Goal: Information Seeking & Learning: Find specific page/section

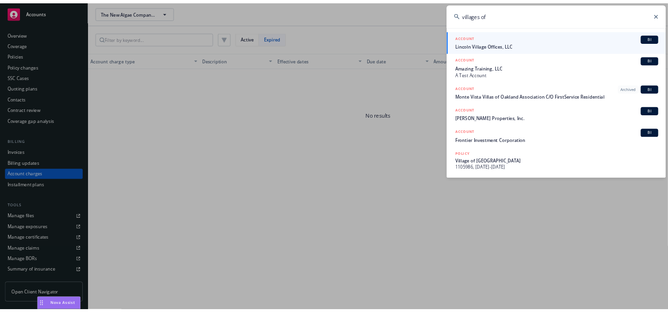
scroll to position [11, 0]
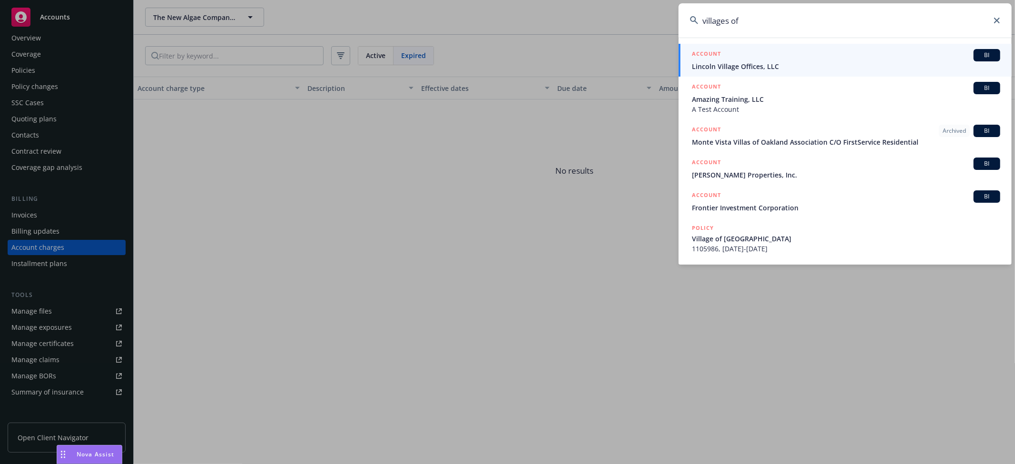
drag, startPoint x: 745, startPoint y: 14, endPoint x: 654, endPoint y: 16, distance: 91.4
click at [654, 16] on div "villages of ACCOUNT BI Lincoln Village Offices, LLC ACCOUNT BI Amazing Training…" at bounding box center [507, 232] width 1015 height 464
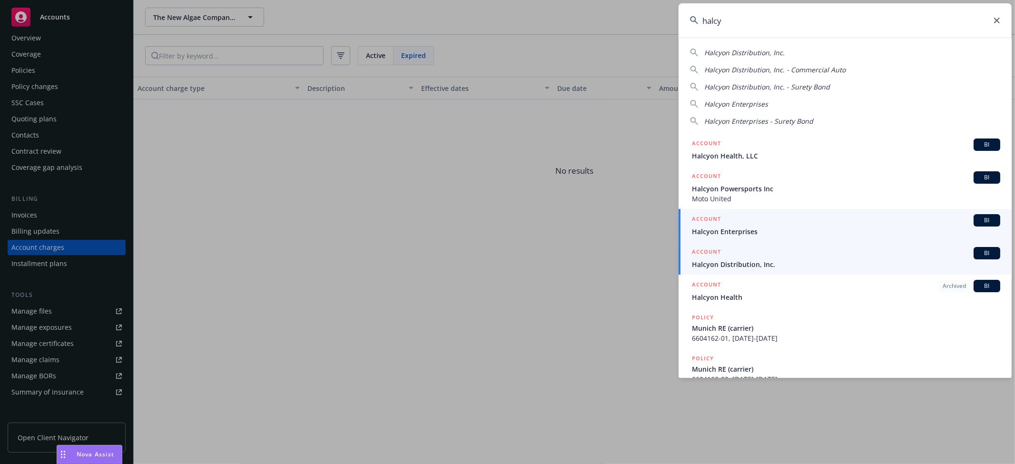
type input "halcy"
click at [730, 259] on span "Halcyon Distribution, Inc." at bounding box center [846, 264] width 308 height 10
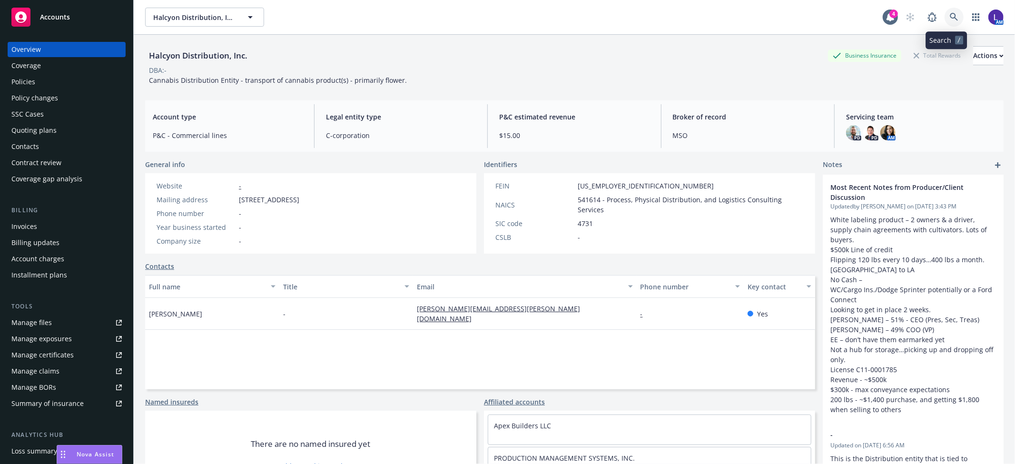
click at [945, 15] on link at bounding box center [954, 17] width 19 height 19
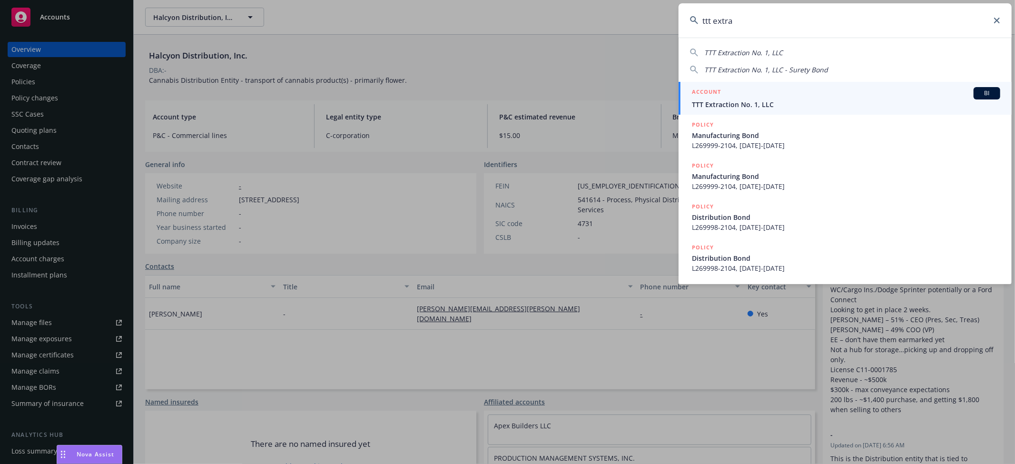
type input "ttt extra"
click at [751, 99] on span "TTT Extraction No. 1, LLC" at bounding box center [846, 104] width 308 height 10
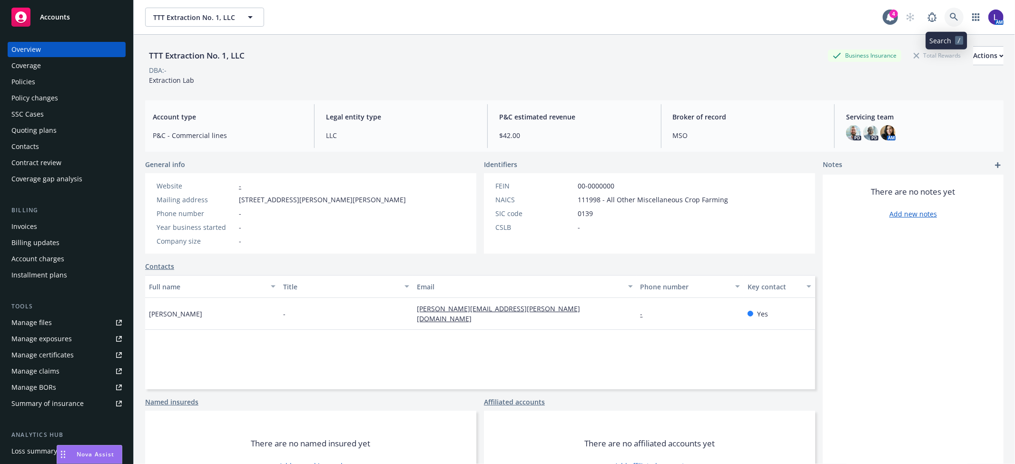
click at [950, 16] on icon at bounding box center [954, 17] width 9 height 9
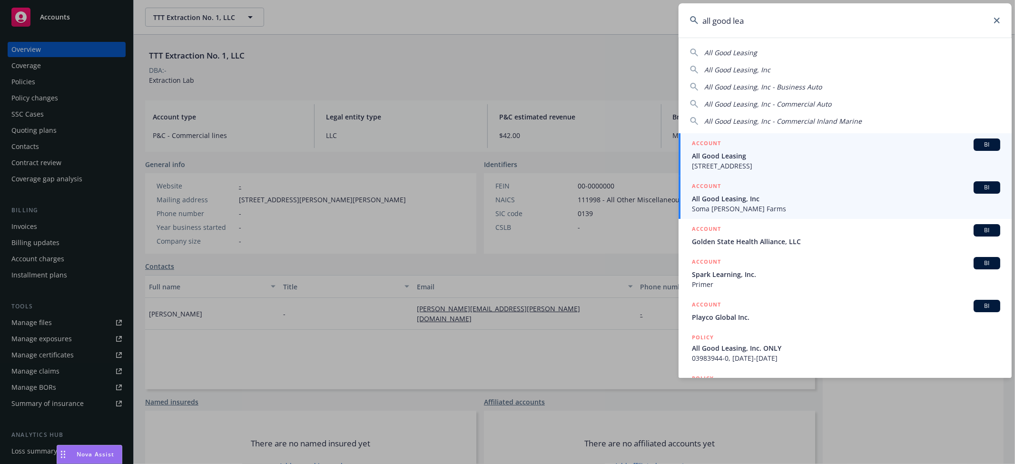
type input "all good lea"
click at [746, 198] on span "All Good Leasing, Inc" at bounding box center [846, 199] width 308 height 10
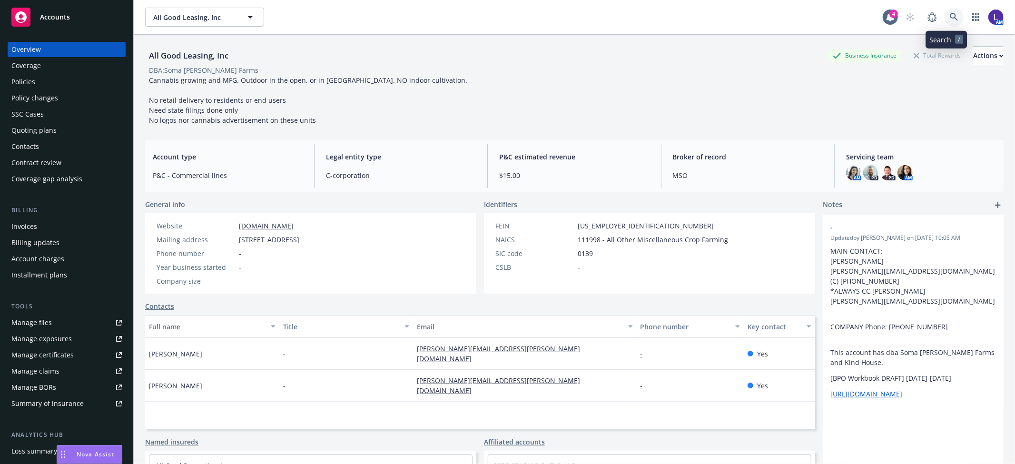
click at [950, 17] on icon at bounding box center [954, 17] width 9 height 9
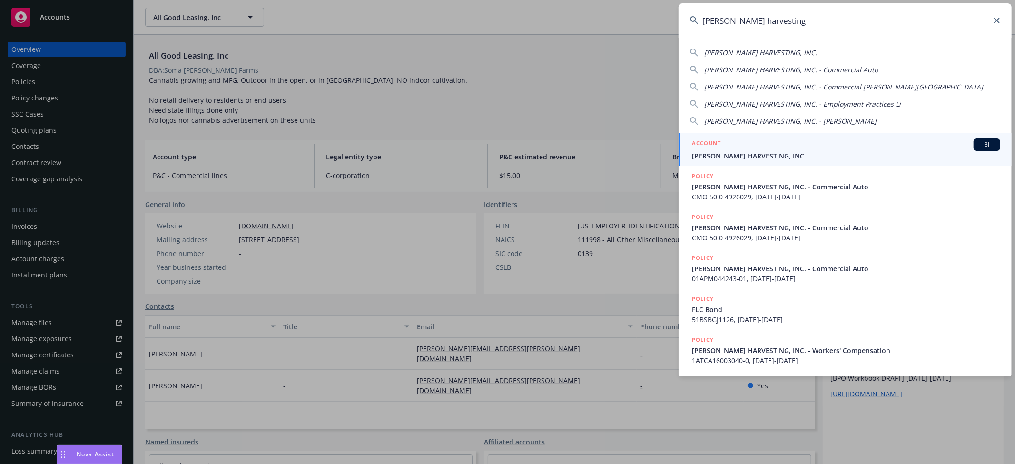
type input "[PERSON_NAME] harvesting"
click at [740, 152] on span "[PERSON_NAME] HARVESTING, INC." at bounding box center [846, 156] width 308 height 10
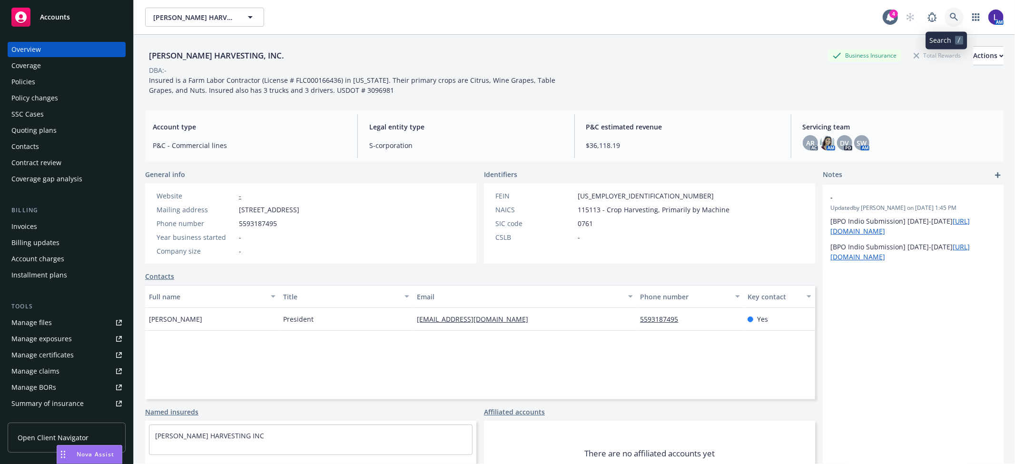
click at [950, 15] on icon at bounding box center [954, 17] width 9 height 9
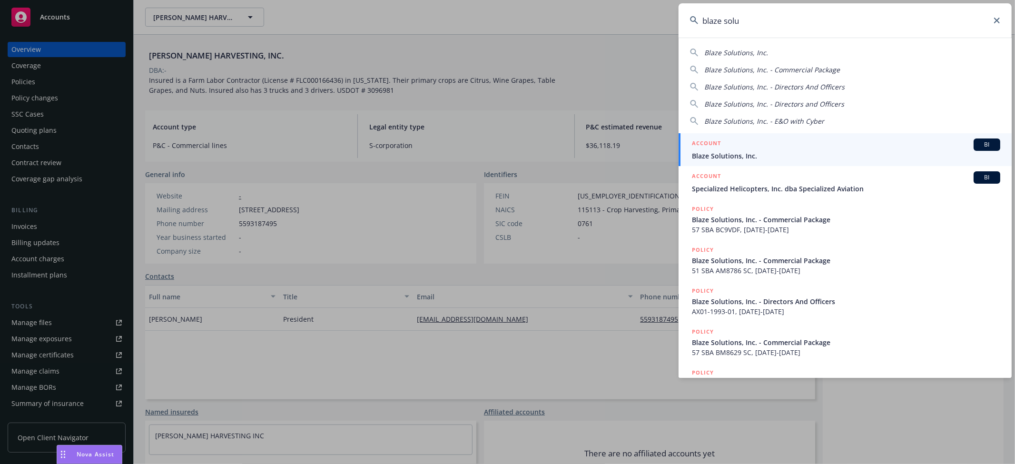
type input "blaze solu"
click at [778, 149] on div "ACCOUNT BI" at bounding box center [846, 145] width 308 height 12
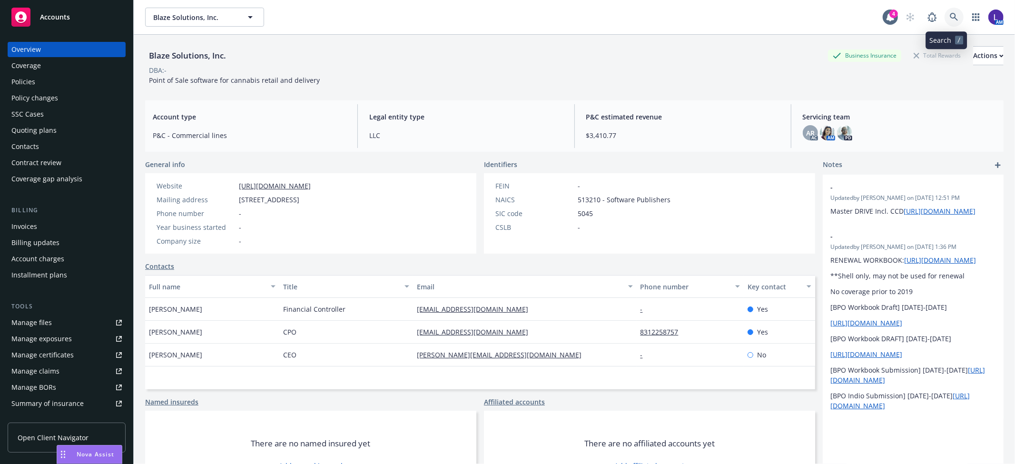
click at [950, 19] on icon at bounding box center [954, 17] width 9 height 9
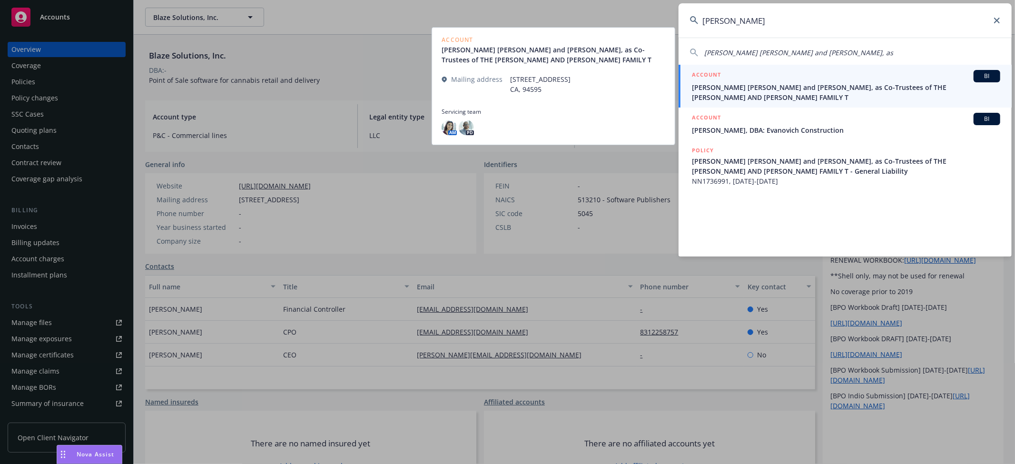
type input "[PERSON_NAME]"
click at [733, 87] on span "[PERSON_NAME] [PERSON_NAME] and [PERSON_NAME], as Co-Trustees of THE [PERSON_NA…" at bounding box center [846, 92] width 308 height 20
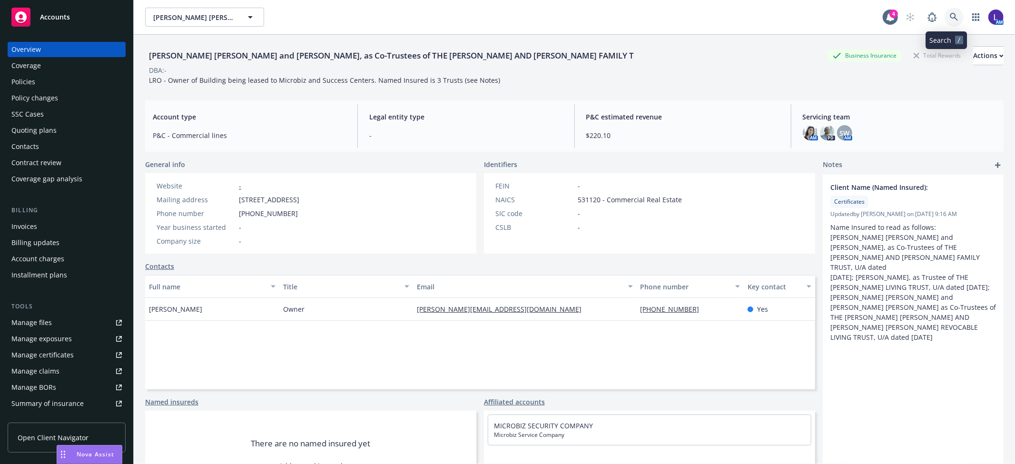
click at [950, 13] on icon at bounding box center [954, 17] width 8 height 8
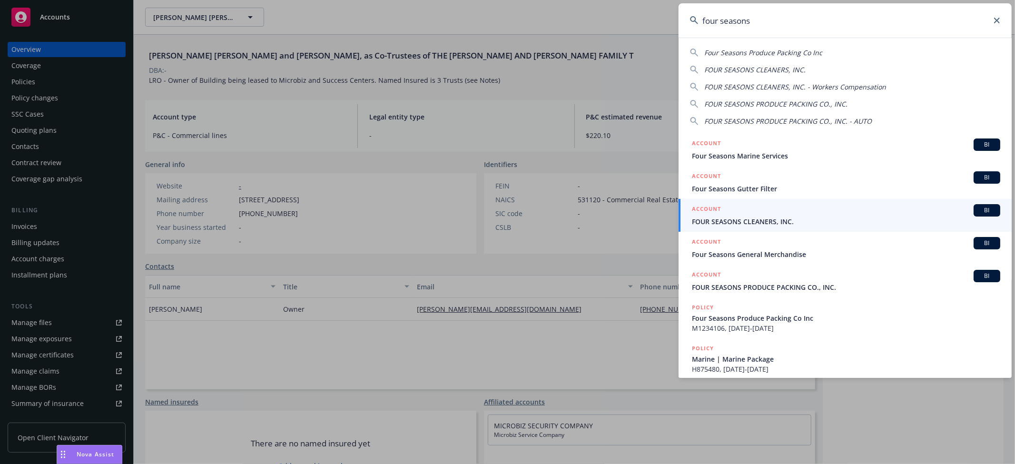
type input "four seasons"
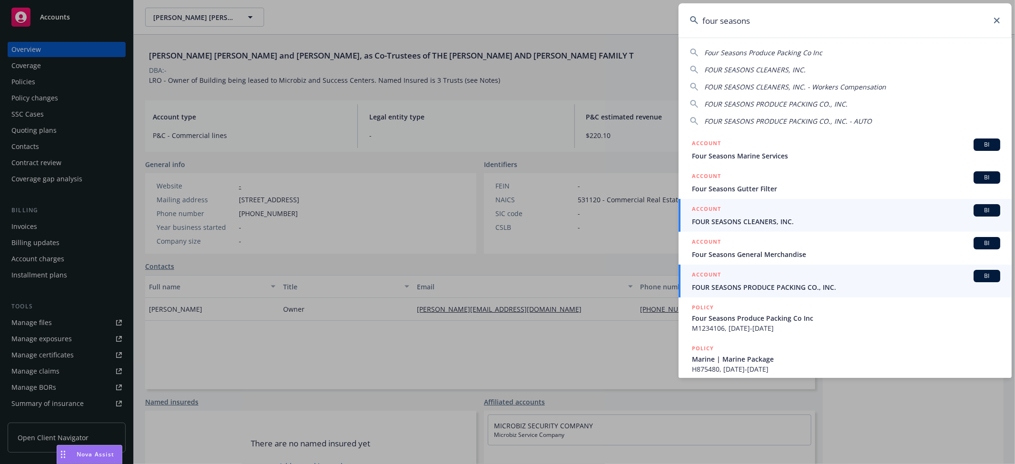
click at [776, 277] on div "ACCOUNT BI" at bounding box center [846, 276] width 308 height 12
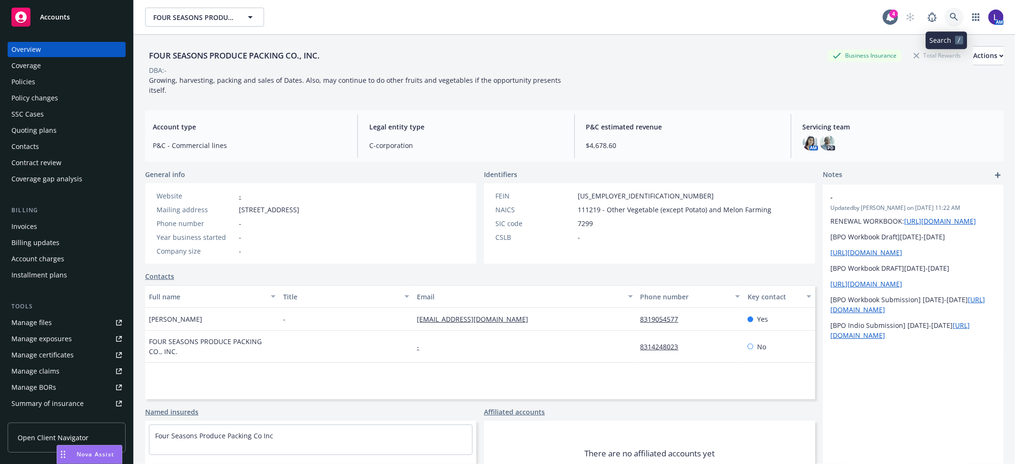
click at [950, 17] on icon at bounding box center [954, 17] width 9 height 9
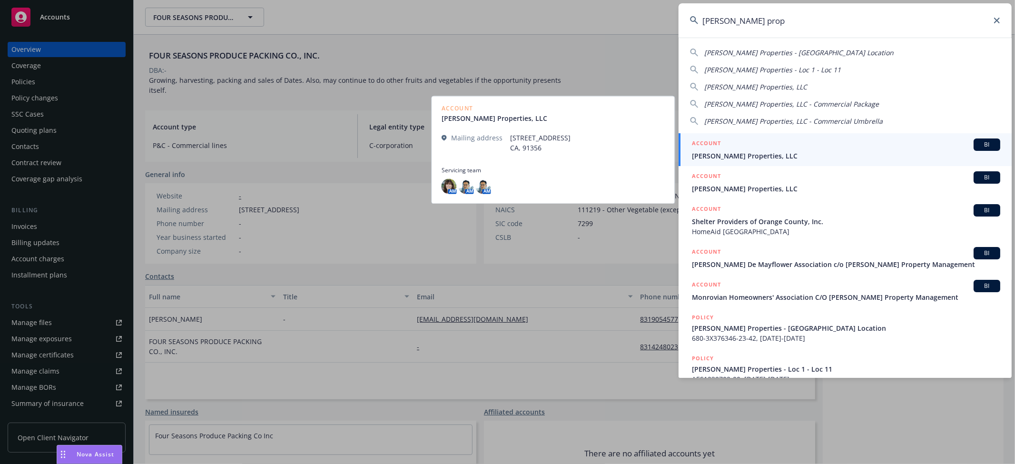
type input "[PERSON_NAME] prop"
click at [782, 151] on span "[PERSON_NAME] Properties, LLC" at bounding box center [846, 156] width 308 height 10
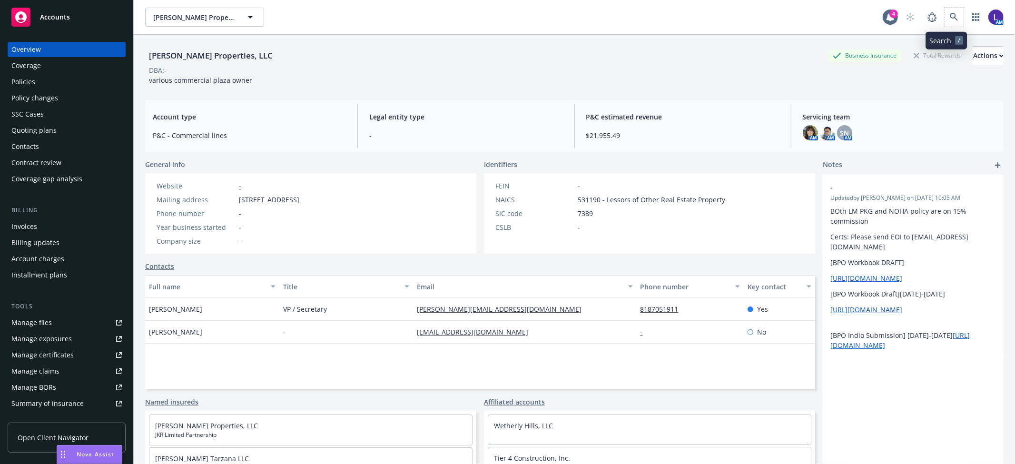
click at [945, 8] on span at bounding box center [954, 17] width 19 height 19
click at [950, 17] on icon at bounding box center [954, 17] width 9 height 9
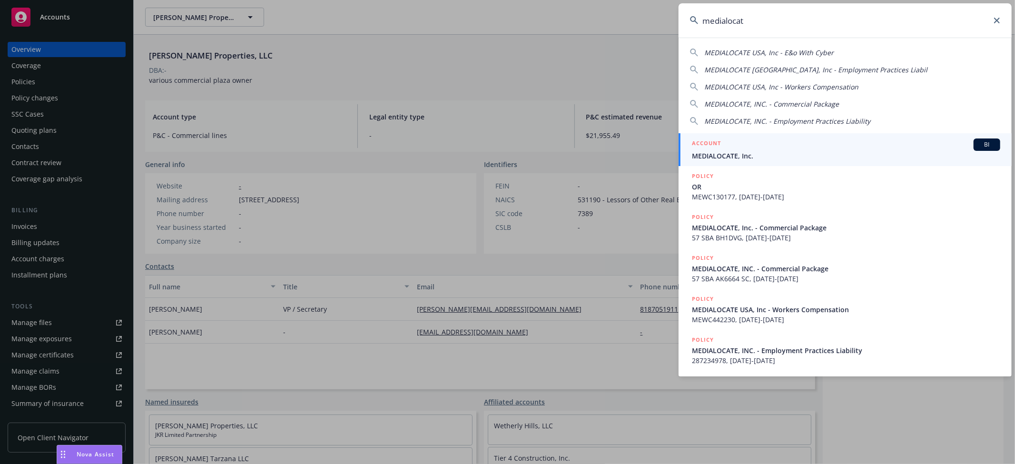
type input "medialocat"
click at [736, 156] on span "MEDIALOCATE, Inc." at bounding box center [846, 156] width 308 height 10
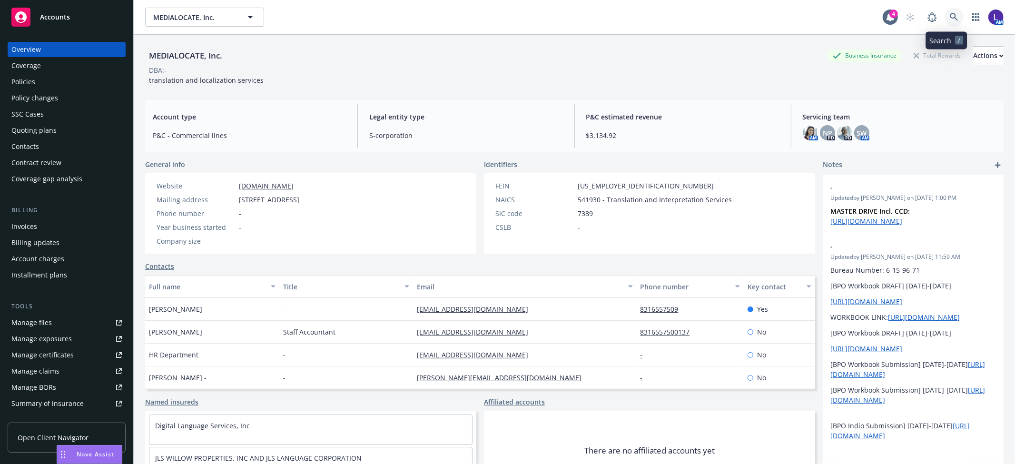
click at [950, 14] on icon at bounding box center [954, 17] width 9 height 9
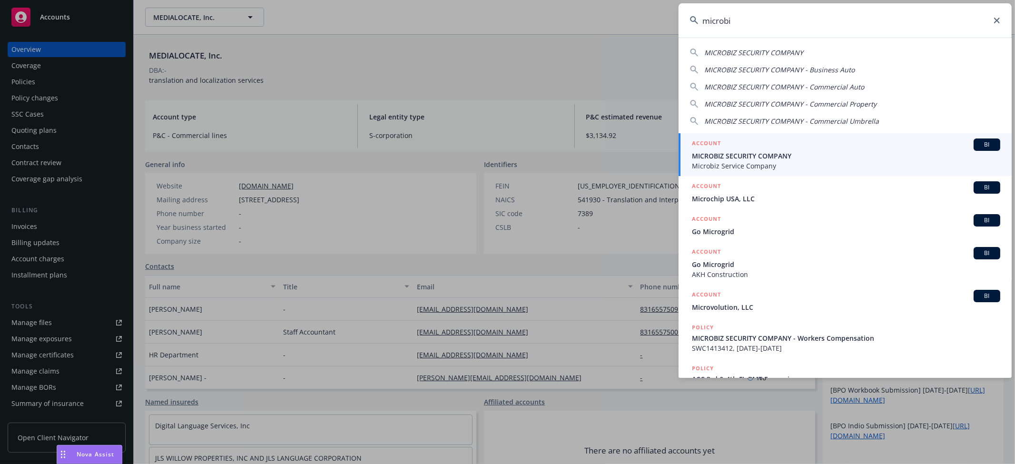
type input "microbi"
click at [781, 159] on span "MICROBIZ SECURITY COMPANY" at bounding box center [846, 156] width 308 height 10
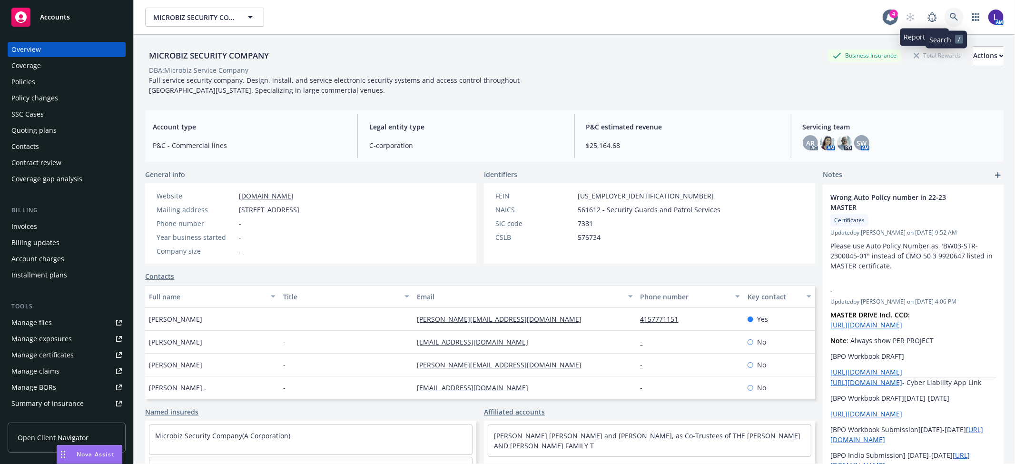
click at [950, 17] on icon at bounding box center [954, 17] width 8 height 8
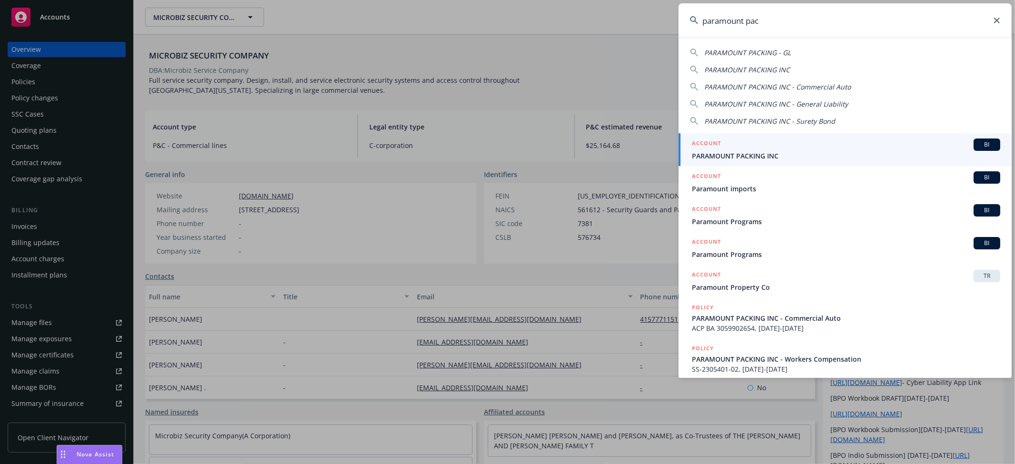
type input "paramount pac"
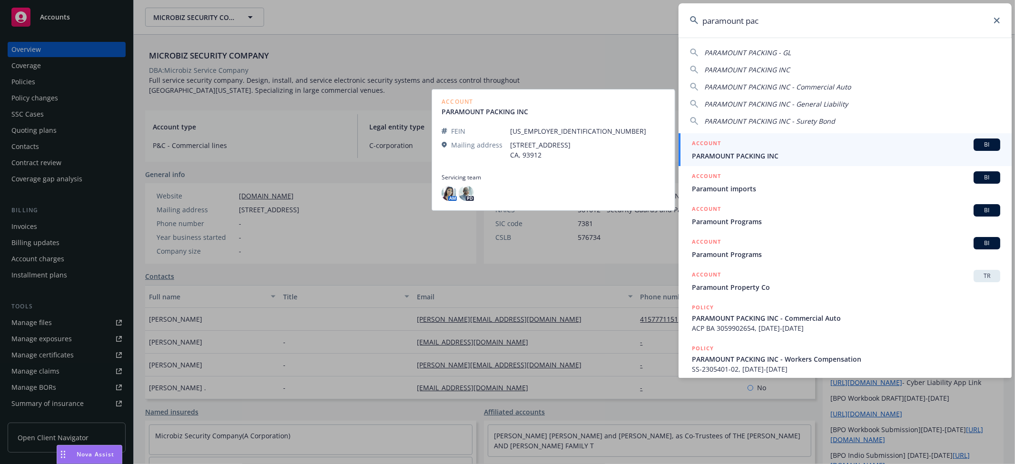
click at [743, 149] on div "ACCOUNT BI" at bounding box center [846, 145] width 308 height 12
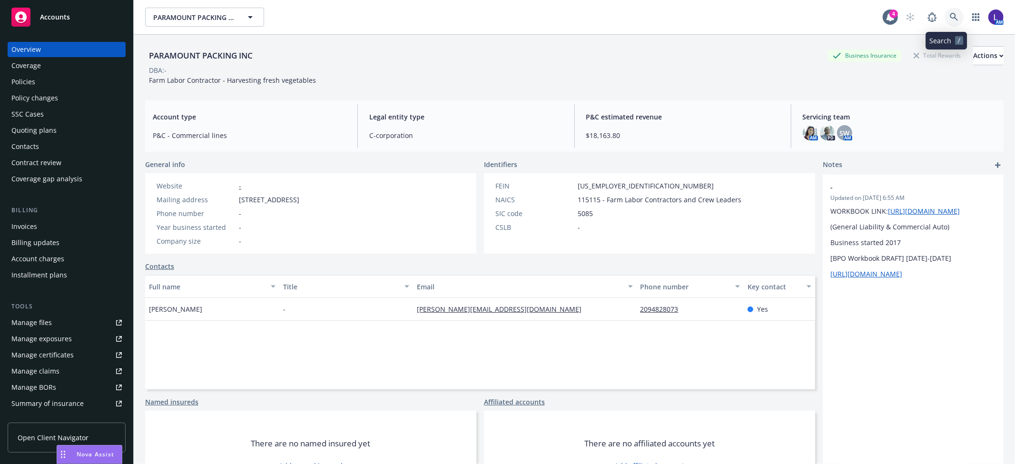
click at [945, 23] on link at bounding box center [954, 17] width 19 height 19
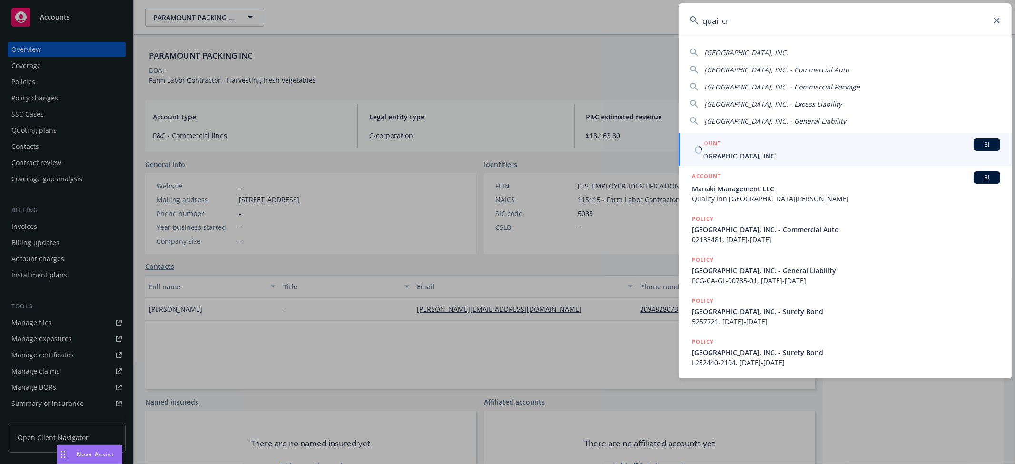
type input "quail cr"
click at [771, 147] on div "ACCOUNT BI" at bounding box center [846, 145] width 308 height 12
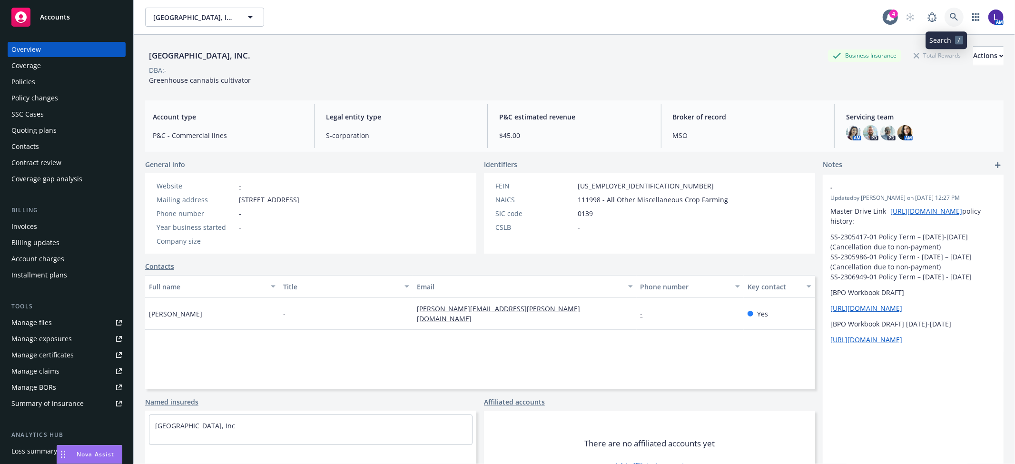
click at [948, 11] on link at bounding box center [954, 17] width 19 height 19
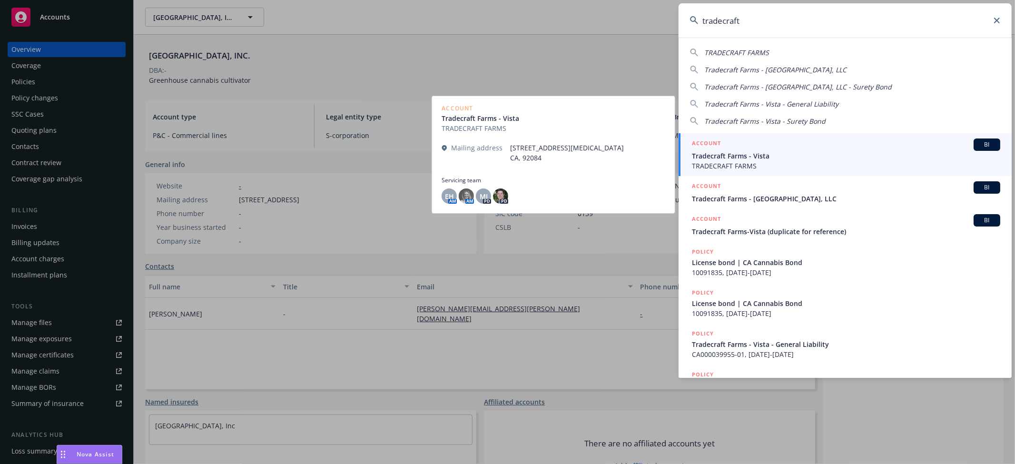
type input "tradecraft"
click at [724, 153] on span "Tradecraft Farms - Vista" at bounding box center [846, 156] width 308 height 10
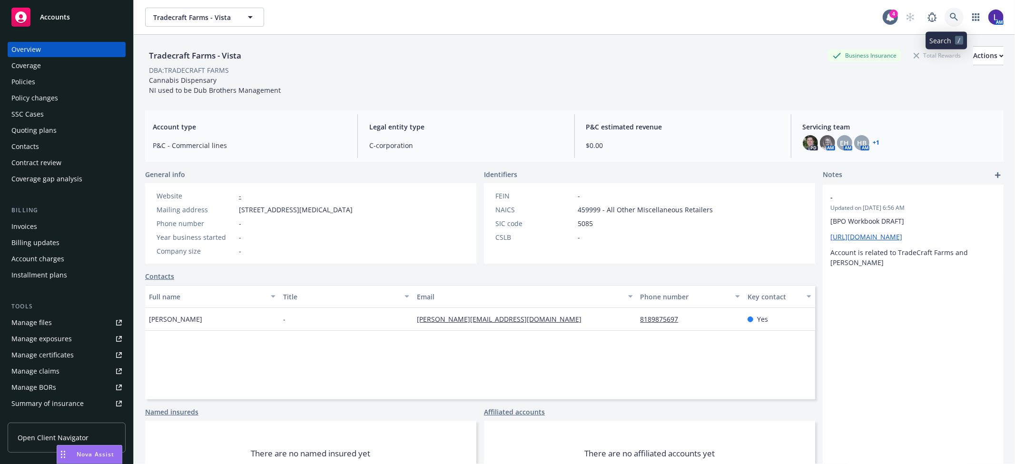
click at [950, 18] on icon at bounding box center [954, 17] width 8 height 8
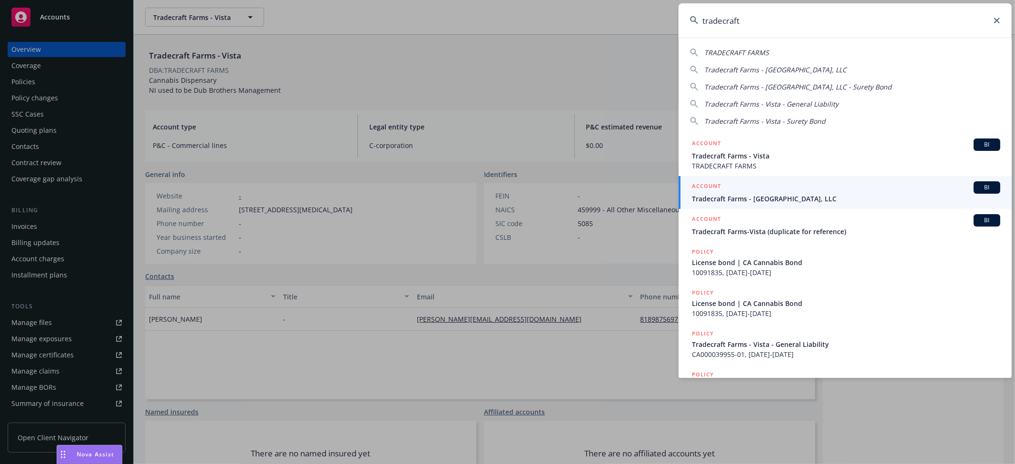
type input "tradecraft"
click at [827, 197] on span "Tradecraft Farms - [GEOGRAPHIC_DATA], LLC" at bounding box center [846, 199] width 308 height 10
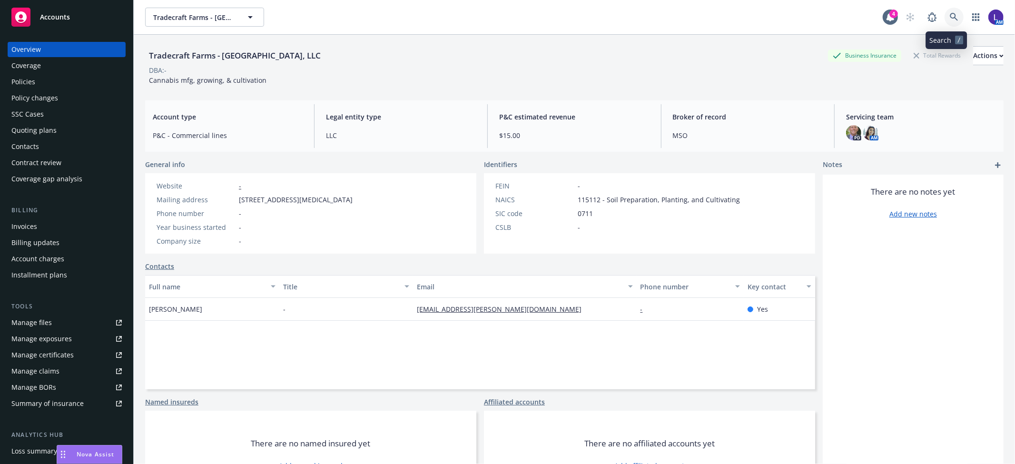
click at [950, 14] on icon at bounding box center [954, 17] width 9 height 9
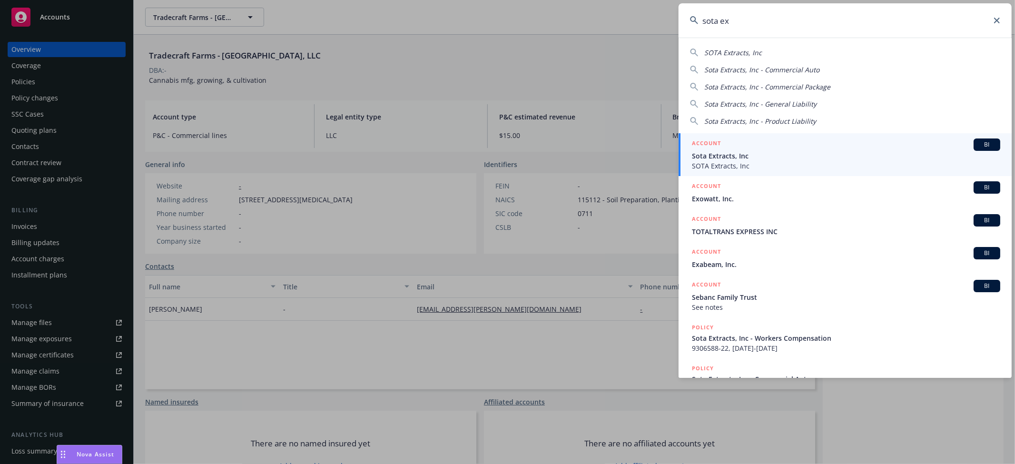
type input "sota ex"
click at [721, 154] on span "Sota Extracts, Inc" at bounding box center [846, 156] width 308 height 10
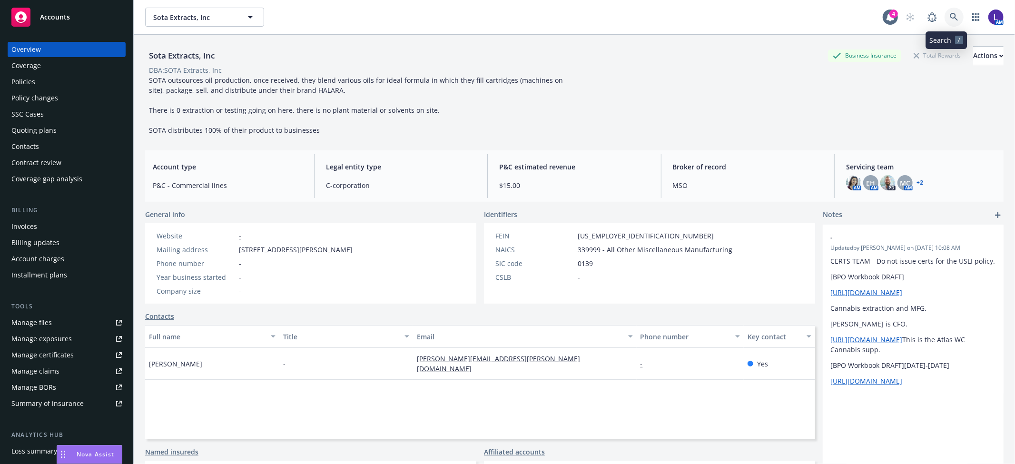
click at [950, 17] on icon at bounding box center [954, 17] width 9 height 9
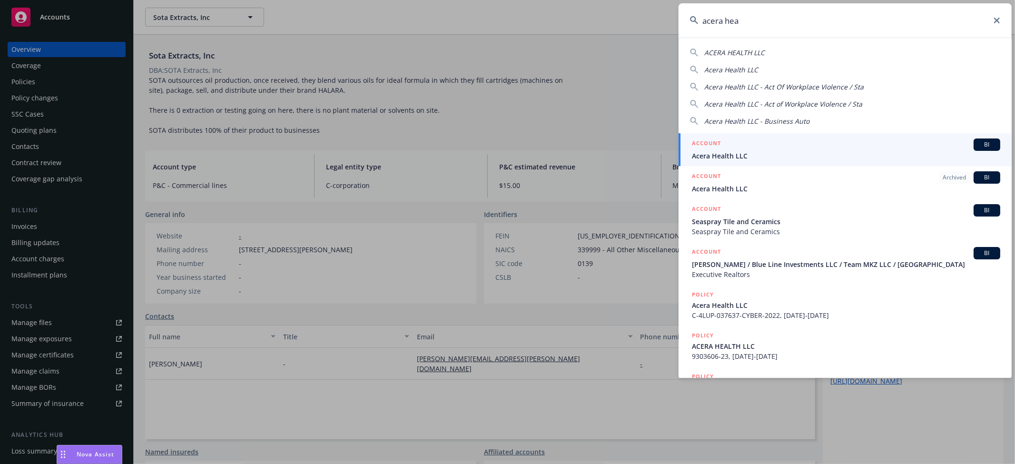
type input "acera hea"
click at [782, 161] on link "ACCOUNT BI Acera Health LLC" at bounding box center [845, 149] width 333 height 33
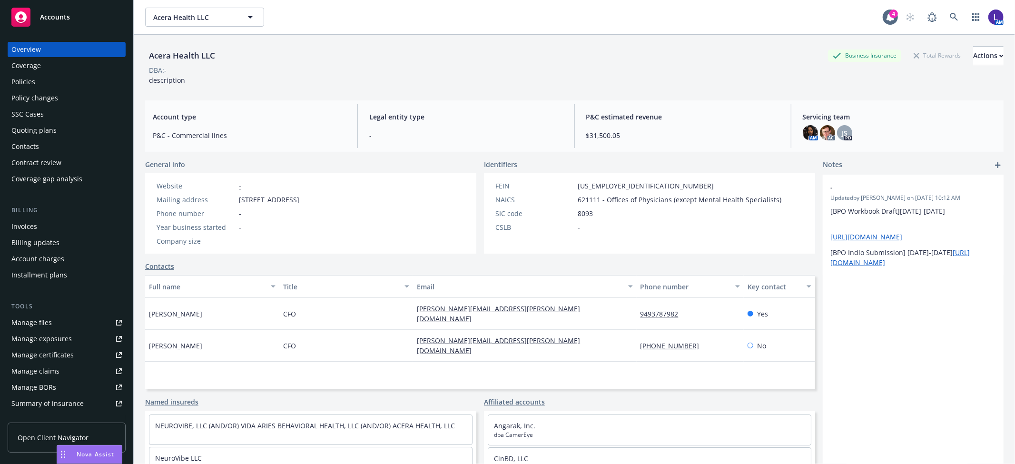
click at [39, 78] on div "Policies" at bounding box center [66, 81] width 110 height 15
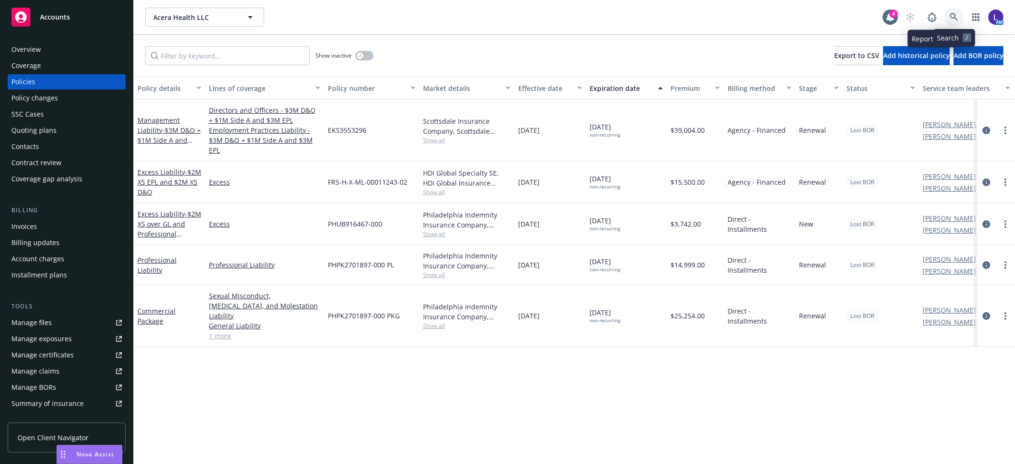
click at [955, 13] on icon at bounding box center [954, 17] width 9 height 9
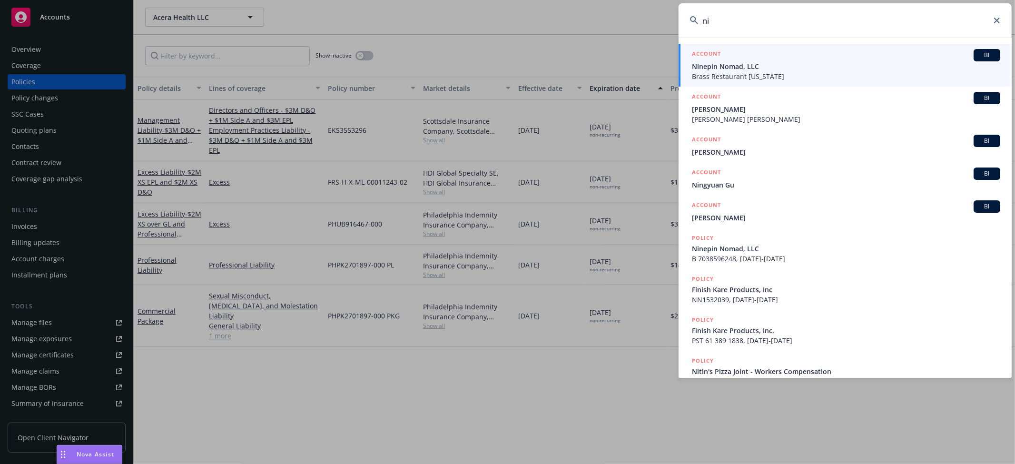
type input "n"
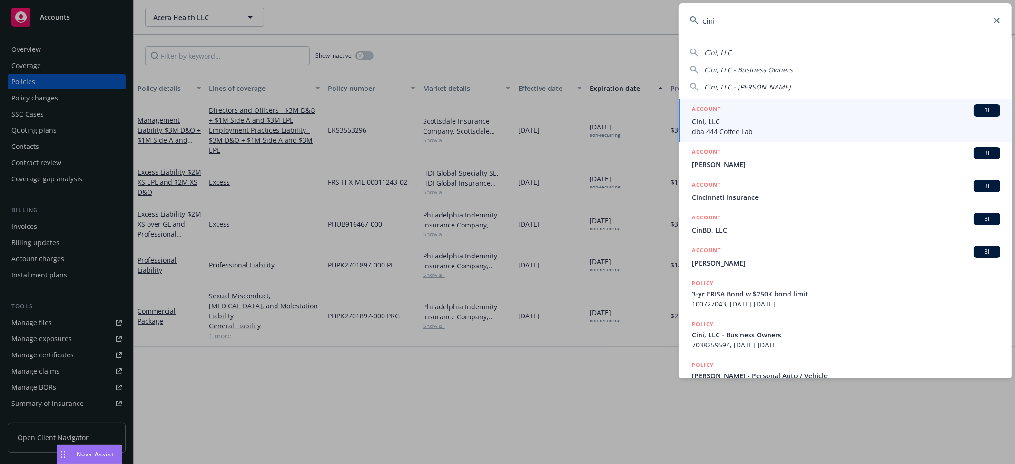
type input "cini"
click at [734, 119] on span "Cini, LLC" at bounding box center [846, 122] width 308 height 10
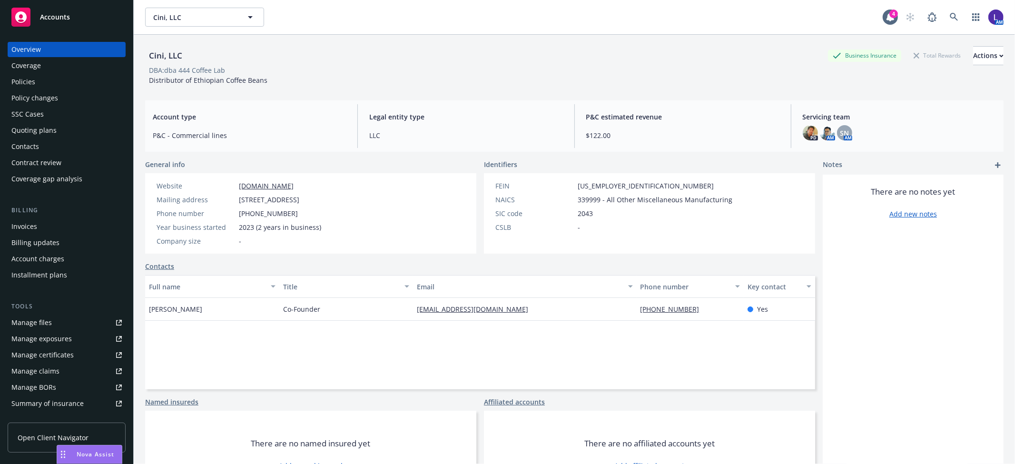
click at [11, 82] on div "Policies" at bounding box center [23, 81] width 24 height 15
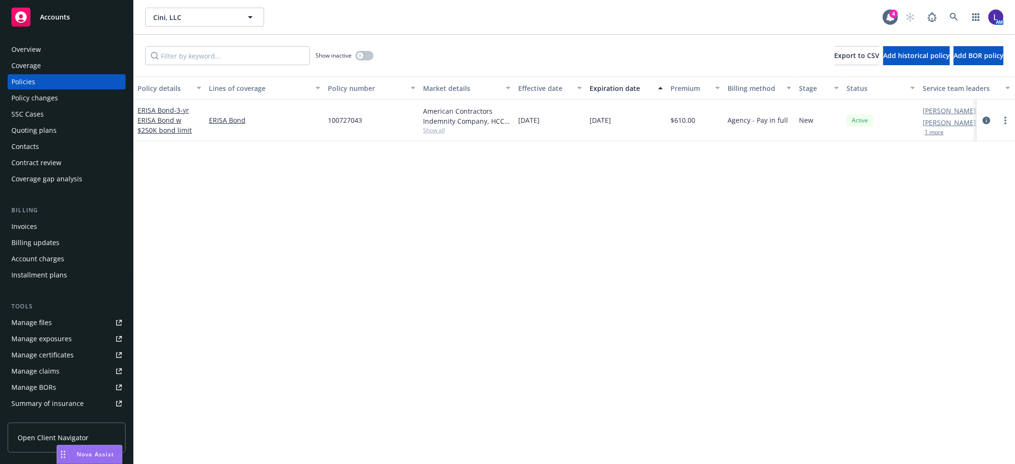
click at [935, 136] on div "[PERSON_NAME] AC [PERSON_NAME] AM 1 more" at bounding box center [966, 120] width 95 height 42
click at [934, 133] on button "1 more" at bounding box center [934, 132] width 19 height 6
click at [954, 14] on icon at bounding box center [954, 17] width 8 height 8
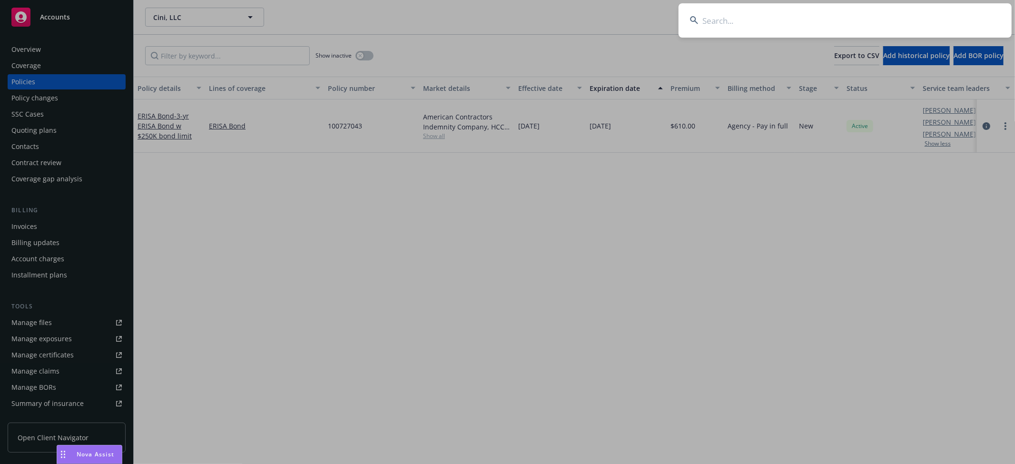
click at [751, 27] on input at bounding box center [845, 20] width 333 height 34
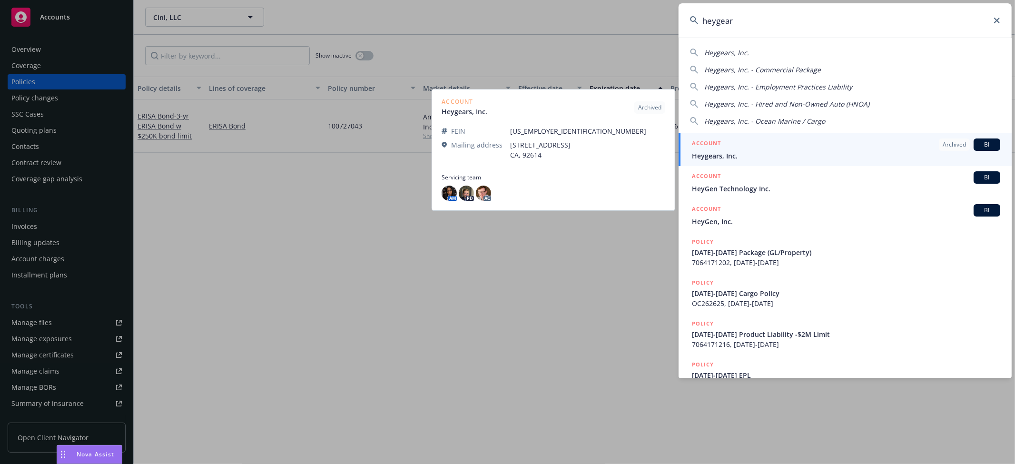
type input "heygear"
click at [729, 148] on div "ACCOUNT Archived BI" at bounding box center [846, 145] width 308 height 12
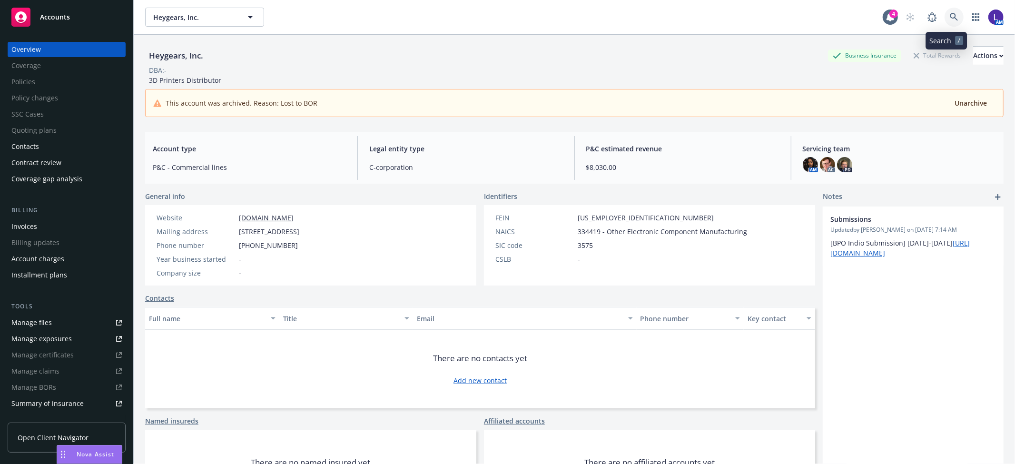
click at [950, 18] on icon at bounding box center [954, 17] width 8 height 8
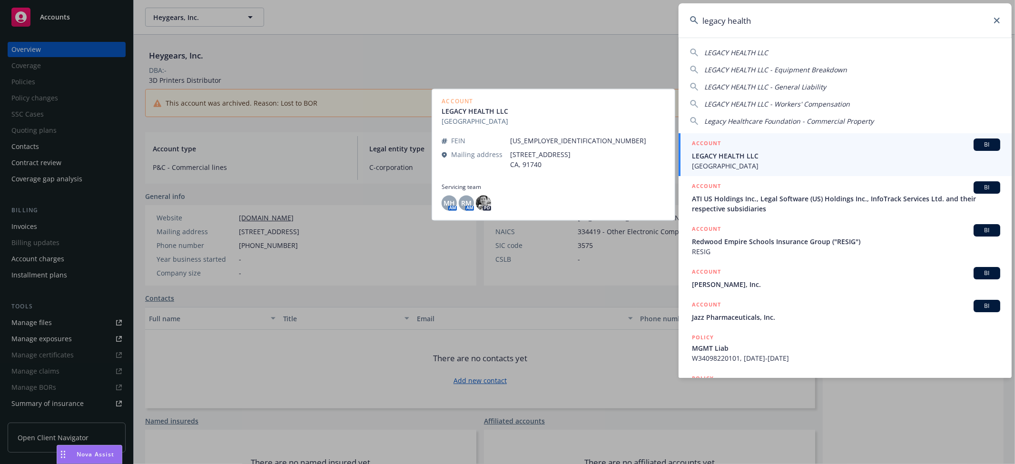
type input "legacy health"
click at [740, 154] on span "LEGACY HEALTH LLC" at bounding box center [846, 156] width 308 height 10
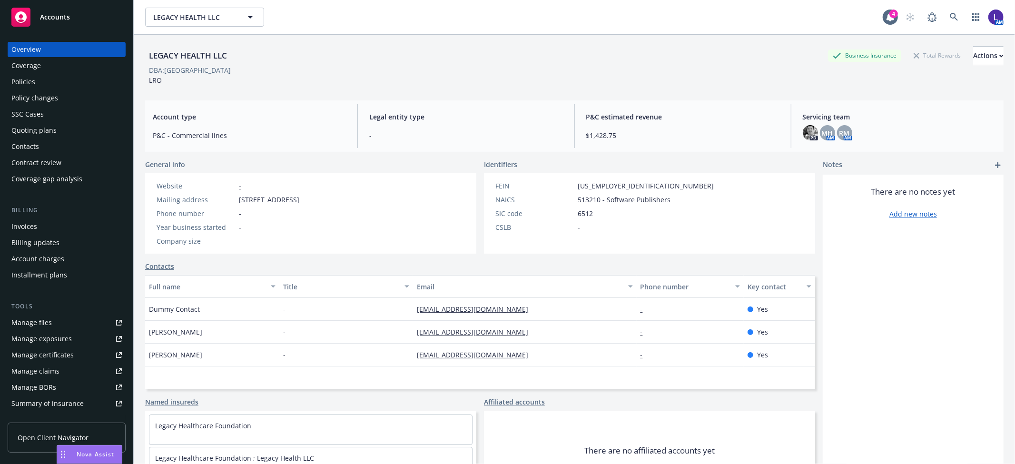
click at [26, 76] on div "Policies" at bounding box center [23, 81] width 24 height 15
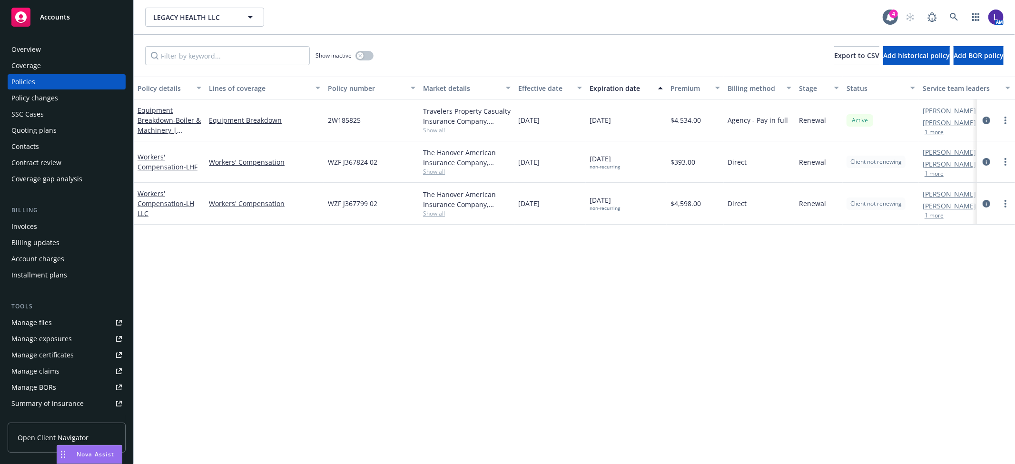
click at [932, 216] on button "1 more" at bounding box center [934, 216] width 19 height 6
click at [937, 173] on button "1 more" at bounding box center [934, 174] width 19 height 6
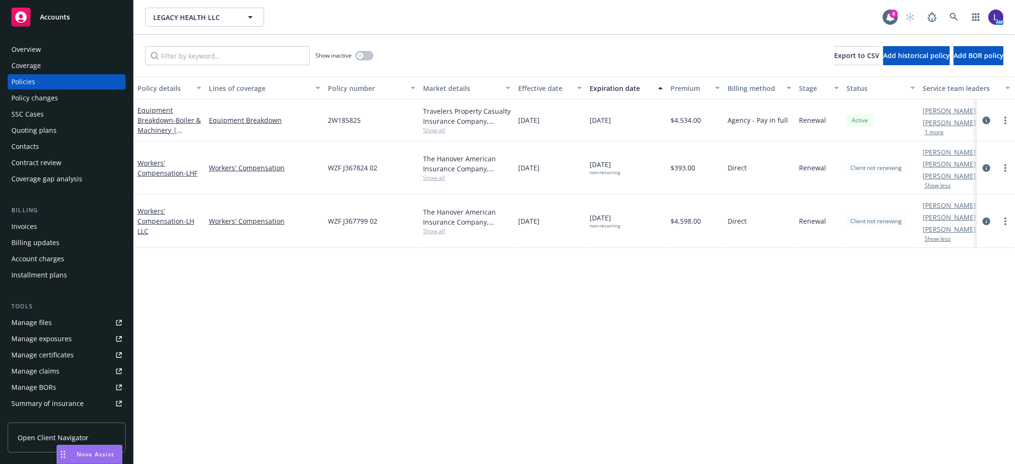
click at [930, 131] on button "1 more" at bounding box center [934, 132] width 19 height 6
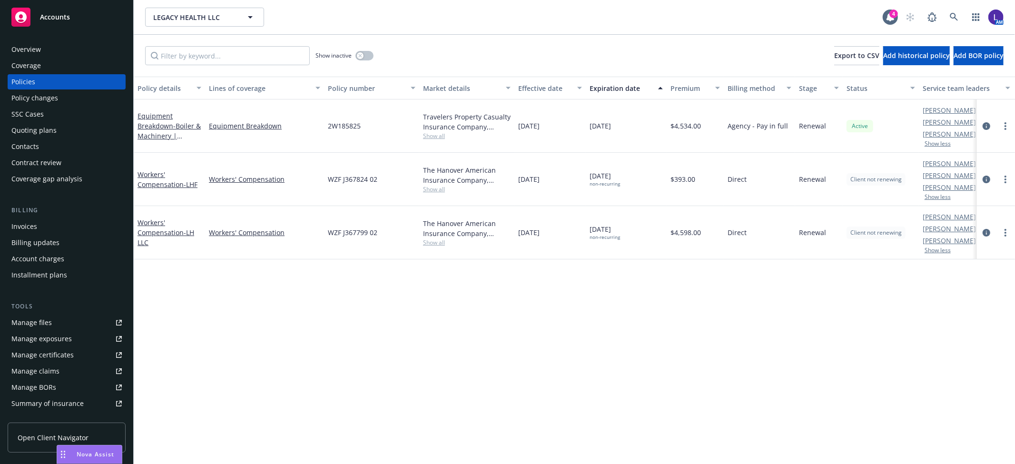
click at [60, 323] on link "Manage files" at bounding box center [67, 322] width 118 height 15
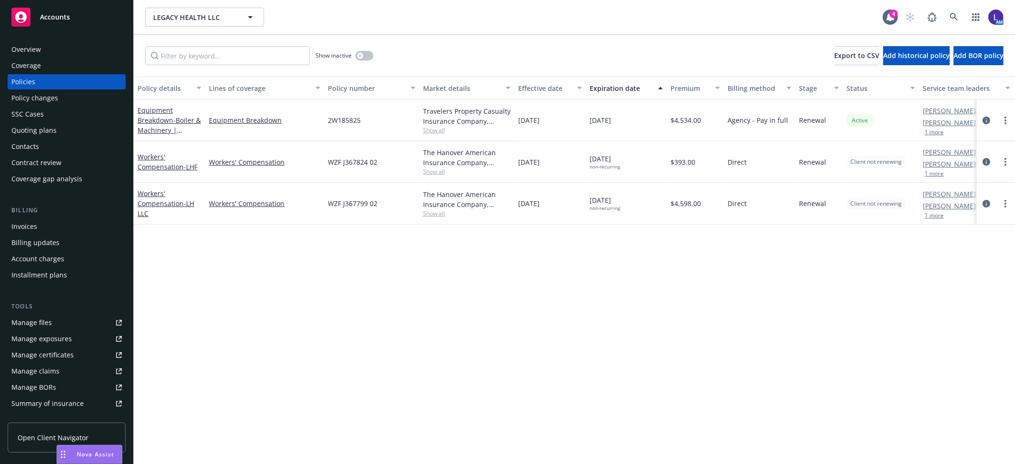
click at [36, 48] on div "Overview" at bounding box center [26, 49] width 30 height 15
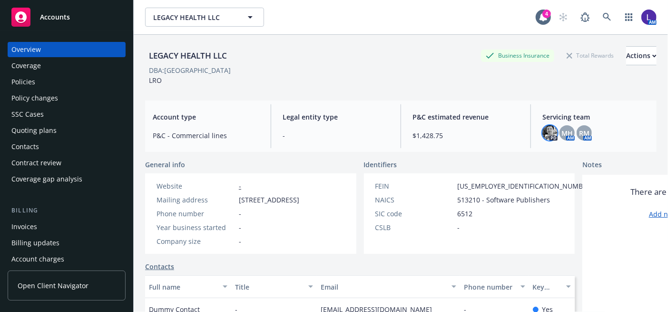
click at [543, 129] on img at bounding box center [550, 132] width 15 height 15
click at [48, 84] on div "Policies" at bounding box center [66, 81] width 110 height 15
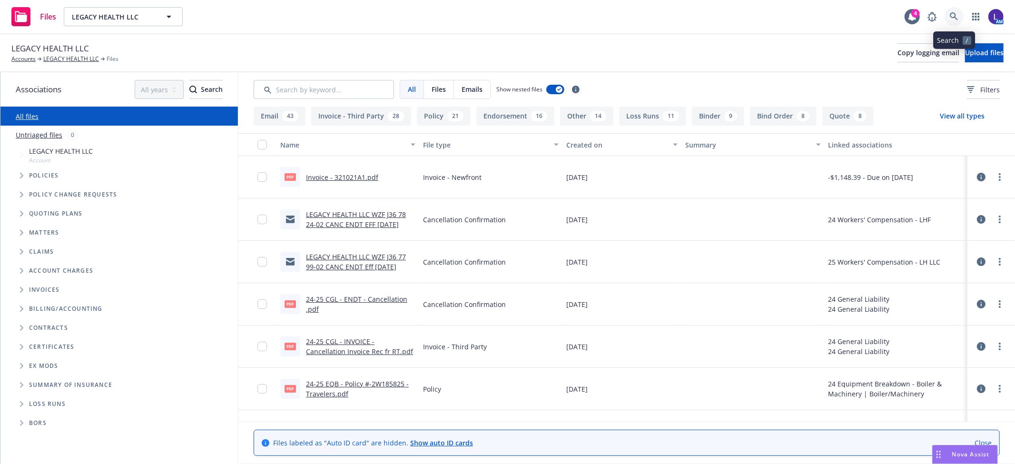
click at [954, 11] on link at bounding box center [954, 16] width 19 height 19
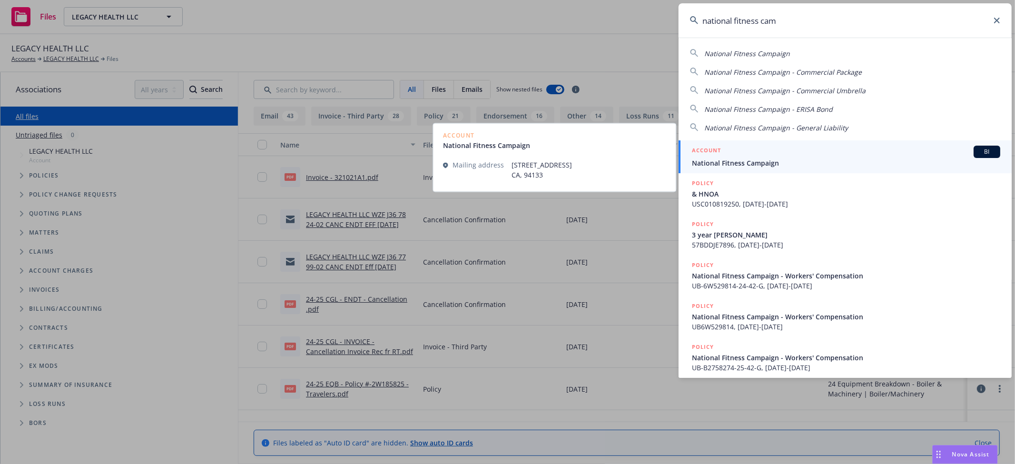
type input "national fitness cam"
click at [742, 158] on div "ACCOUNT BI" at bounding box center [846, 152] width 308 height 12
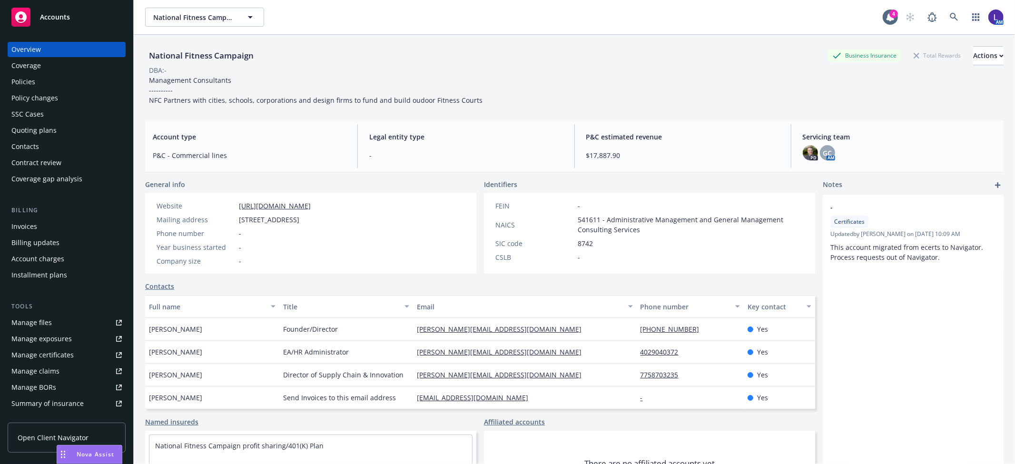
click at [23, 81] on div "Policies" at bounding box center [23, 81] width 24 height 15
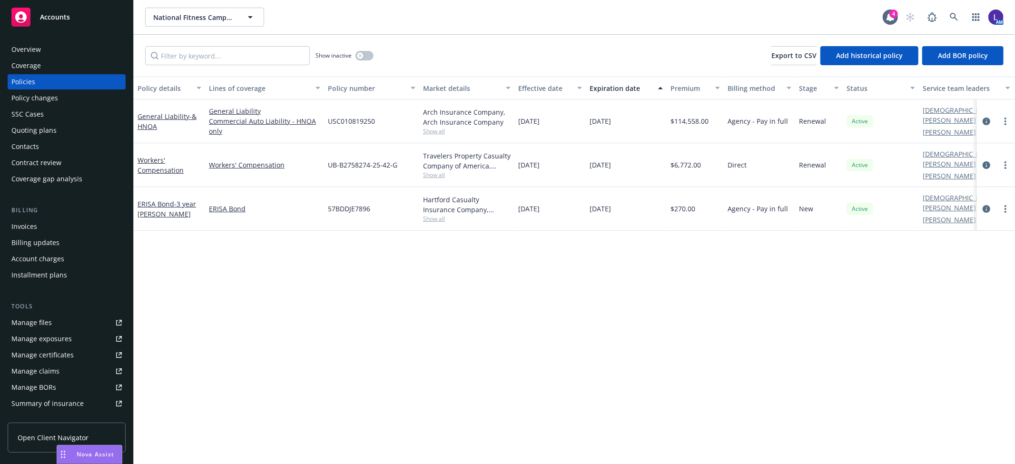
click at [51, 42] on div "Overview" at bounding box center [66, 49] width 110 height 15
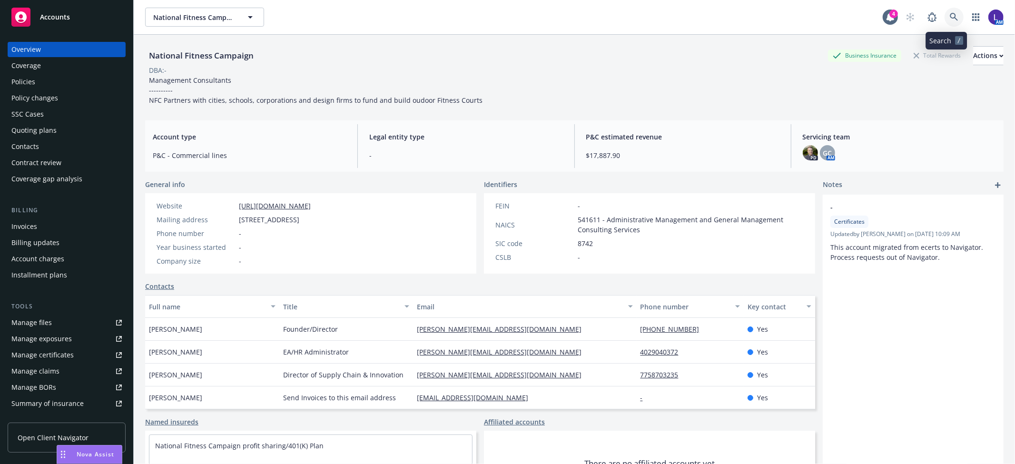
click at [950, 13] on icon at bounding box center [954, 17] width 9 height 9
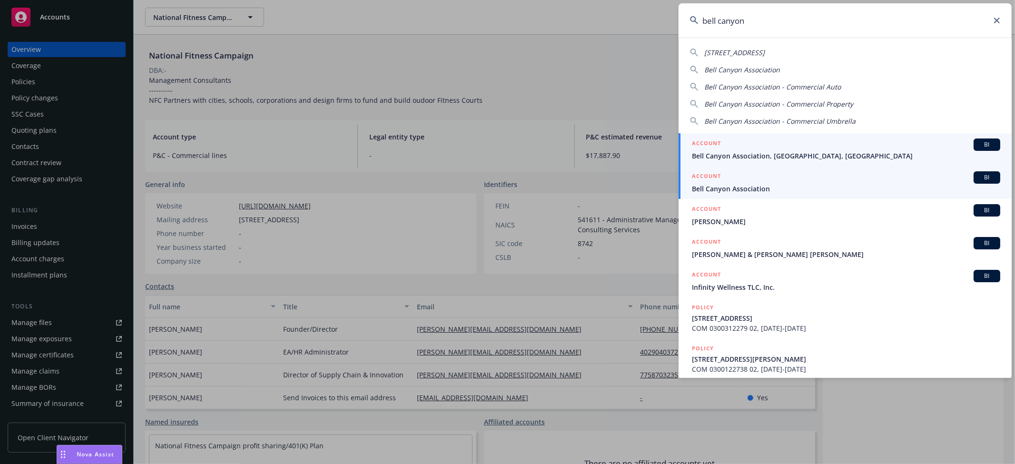
type input "bell canyon"
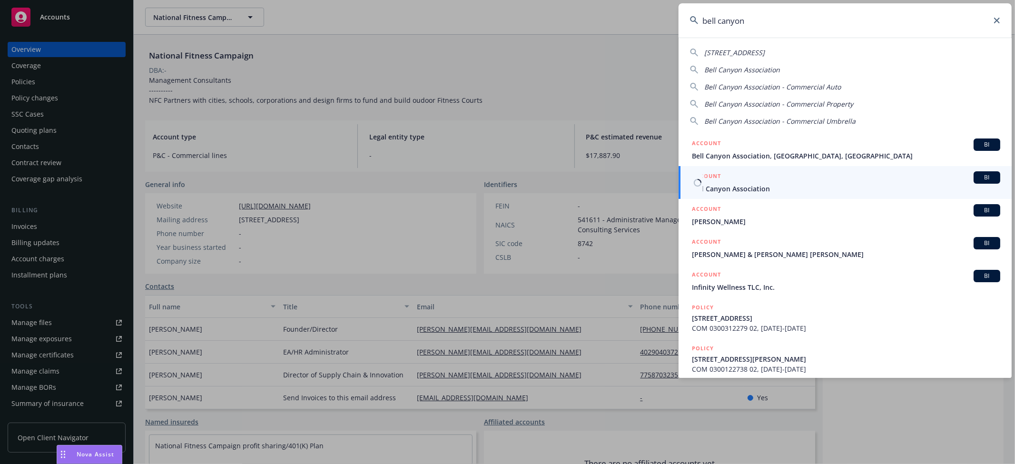
click at [771, 182] on div "ACCOUNT BI" at bounding box center [846, 177] width 308 height 12
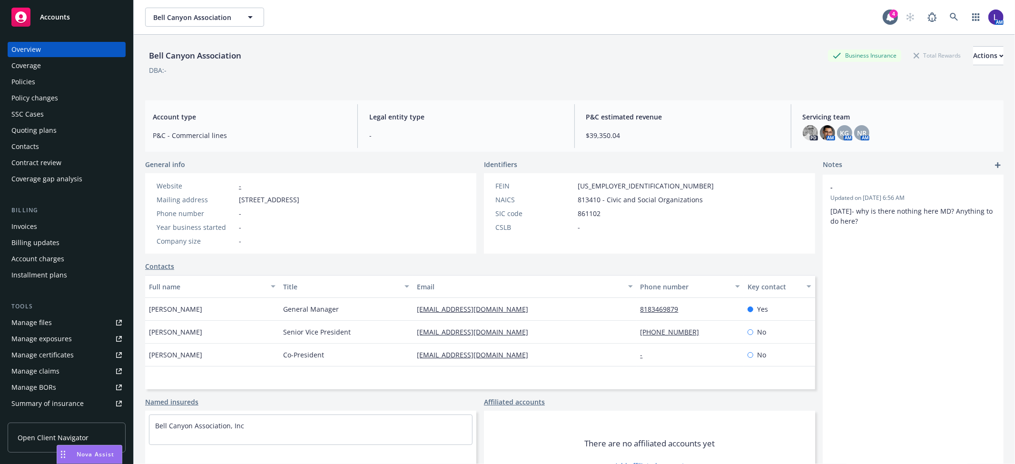
click at [44, 80] on div "Policies" at bounding box center [66, 81] width 110 height 15
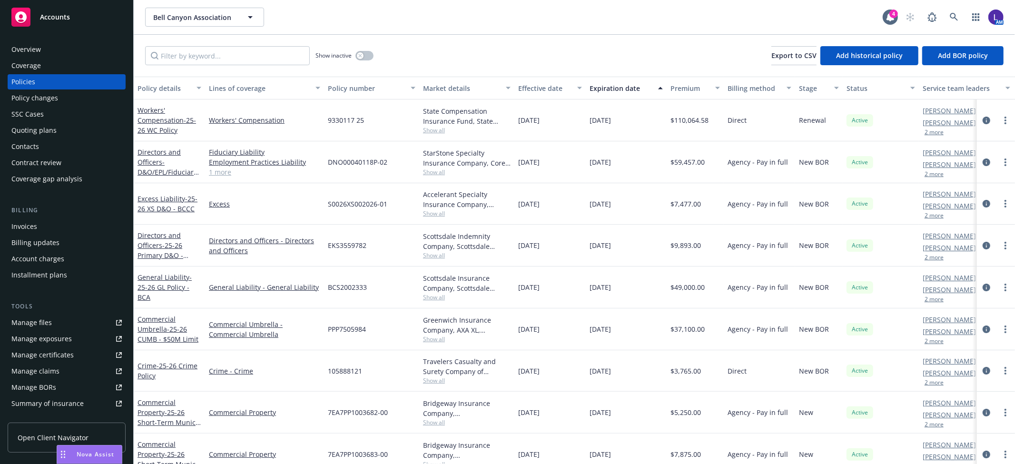
click at [932, 173] on button "2 more" at bounding box center [934, 174] width 19 height 6
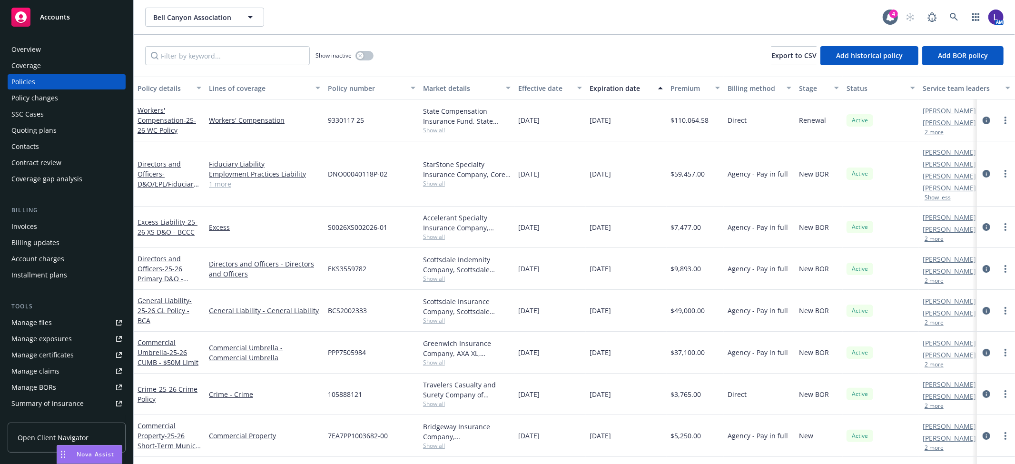
click at [929, 239] on button "2 more" at bounding box center [934, 239] width 19 height 6
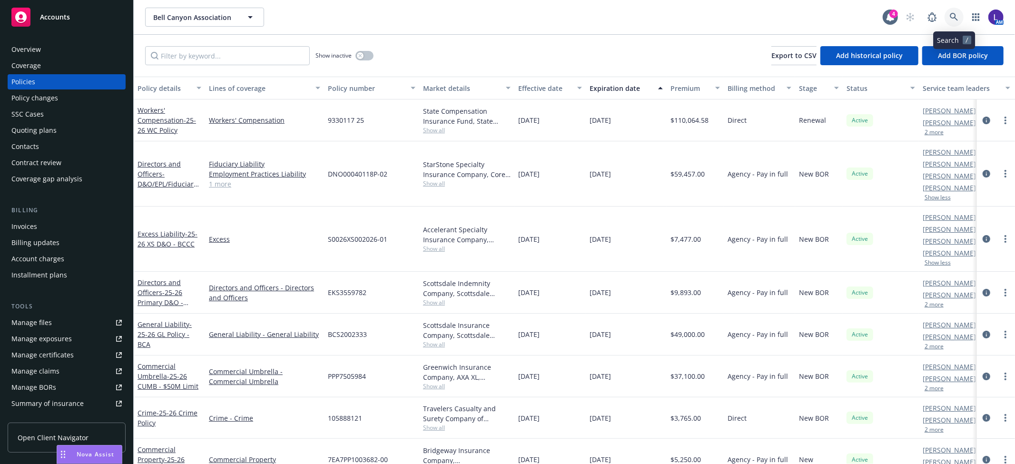
click at [948, 11] on link at bounding box center [954, 17] width 19 height 19
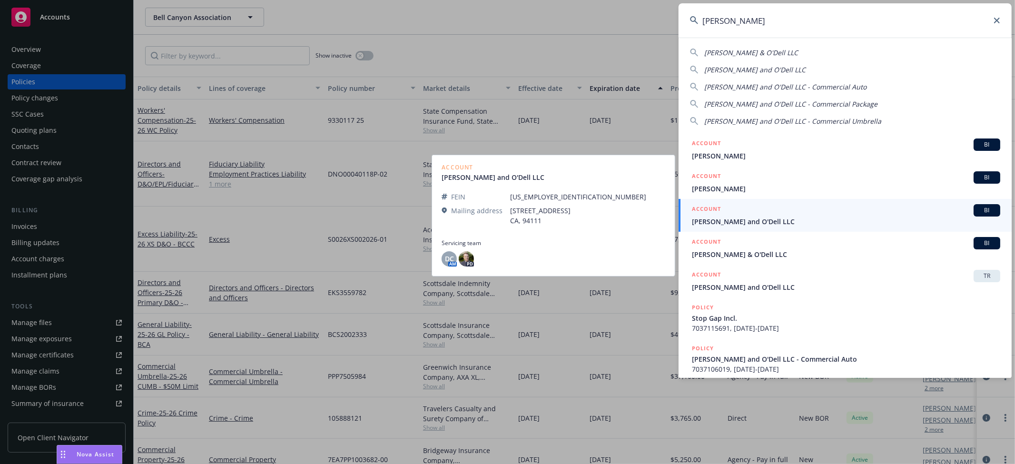
type input "pereira"
click at [743, 217] on span "Pereira and O'Dell LLC" at bounding box center [846, 222] width 308 height 10
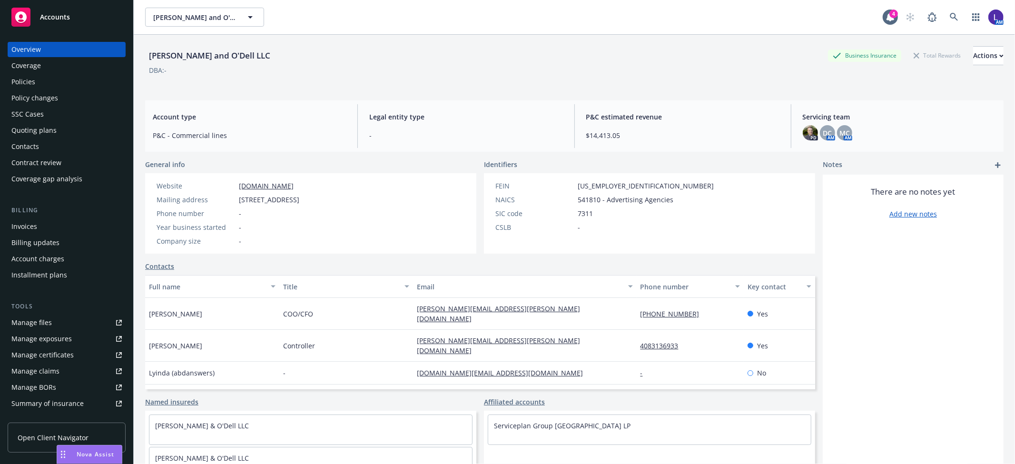
click at [51, 77] on div "Policies" at bounding box center [66, 81] width 110 height 15
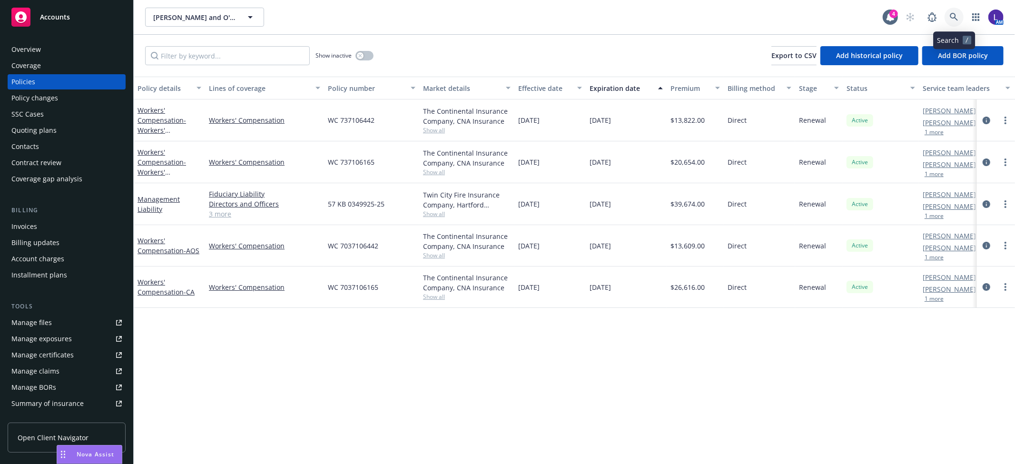
click at [948, 17] on link at bounding box center [954, 17] width 19 height 19
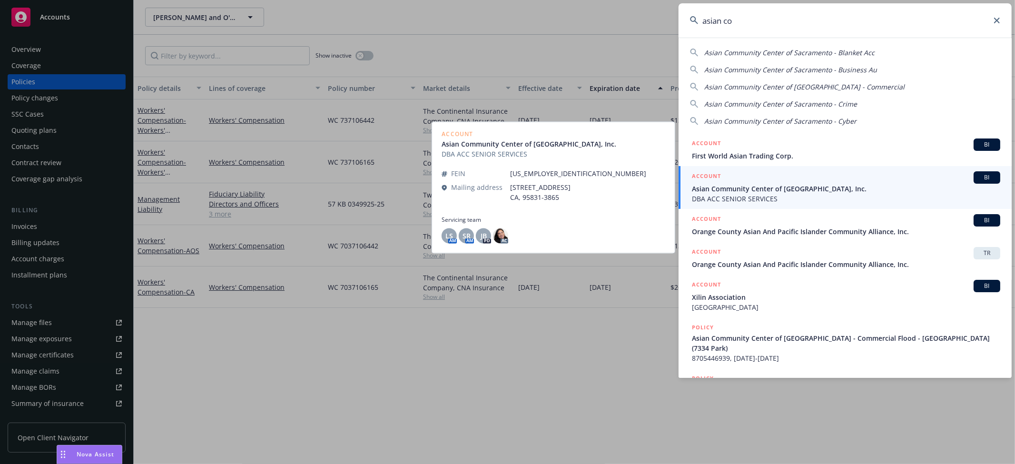
type input "asian co"
click at [740, 188] on span "Asian Community Center of Sacramento Valley, Inc." at bounding box center [846, 189] width 308 height 10
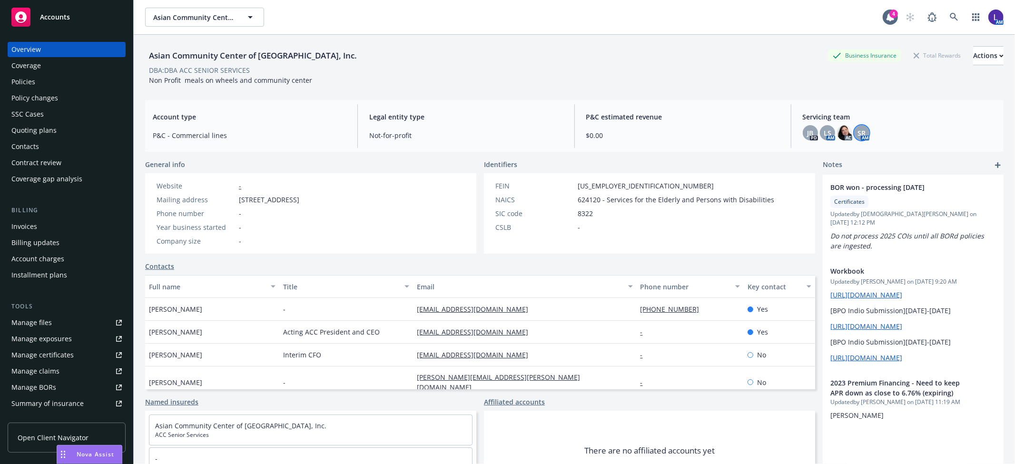
click at [858, 131] on span "SR" at bounding box center [862, 133] width 8 height 10
click at [840, 134] on img at bounding box center [844, 132] width 15 height 15
click at [824, 130] on span "LS" at bounding box center [828, 133] width 8 height 10
click at [803, 134] on div "JB" at bounding box center [810, 132] width 15 height 15
click at [842, 129] on img at bounding box center [844, 132] width 15 height 15
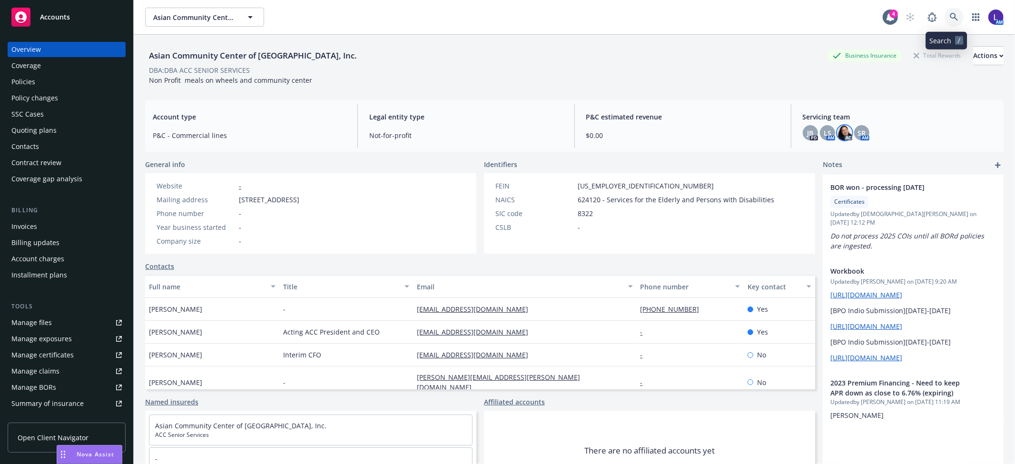
click at [950, 20] on icon at bounding box center [954, 17] width 9 height 9
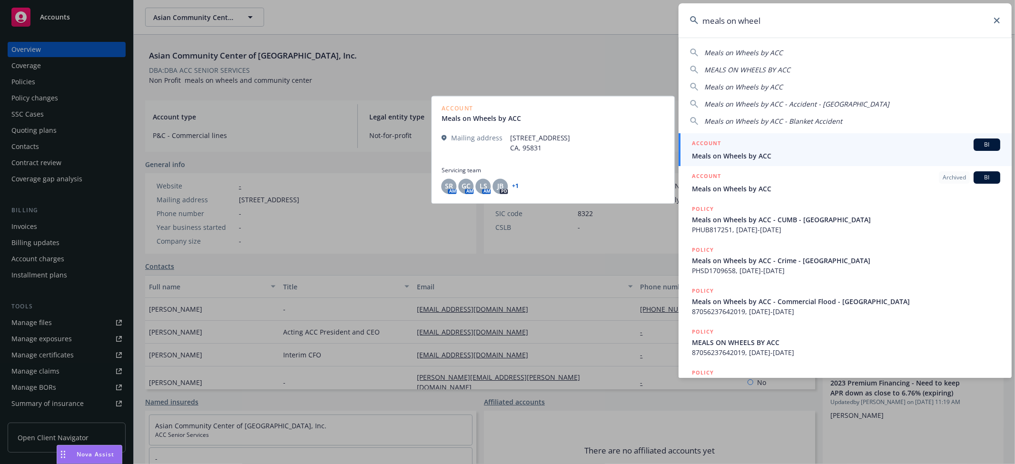
type input "meals on wheel"
click at [731, 151] on span "Meals on Wheels by ACC" at bounding box center [846, 156] width 308 height 10
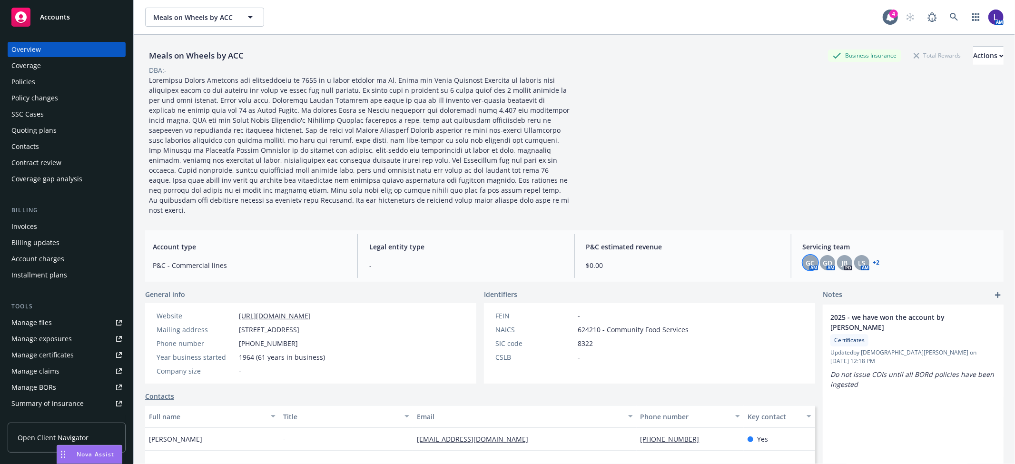
click at [808, 258] on span "GC" at bounding box center [810, 263] width 9 height 10
